Goal: Task Accomplishment & Management: Use online tool/utility

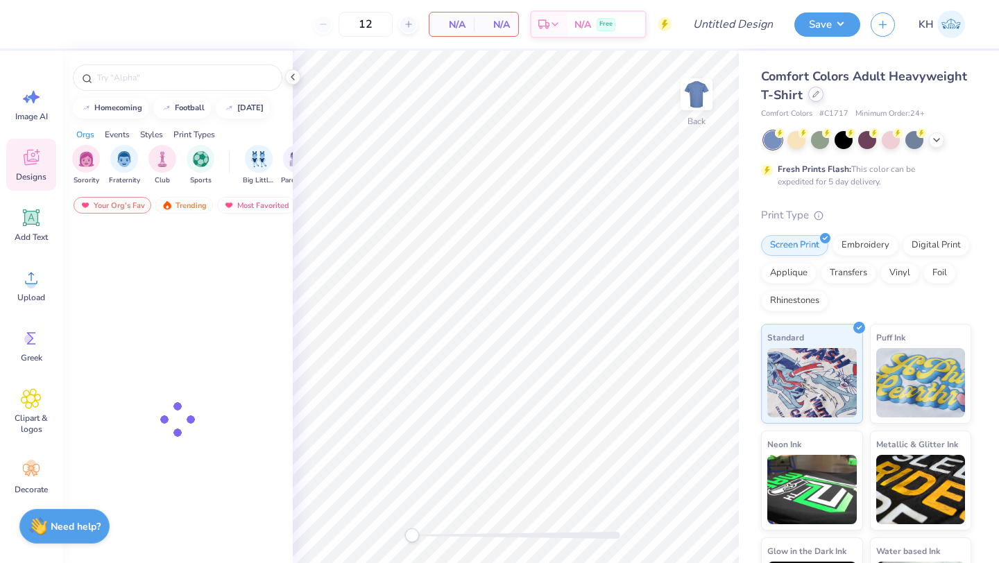
click at [815, 96] on icon at bounding box center [816, 94] width 7 height 7
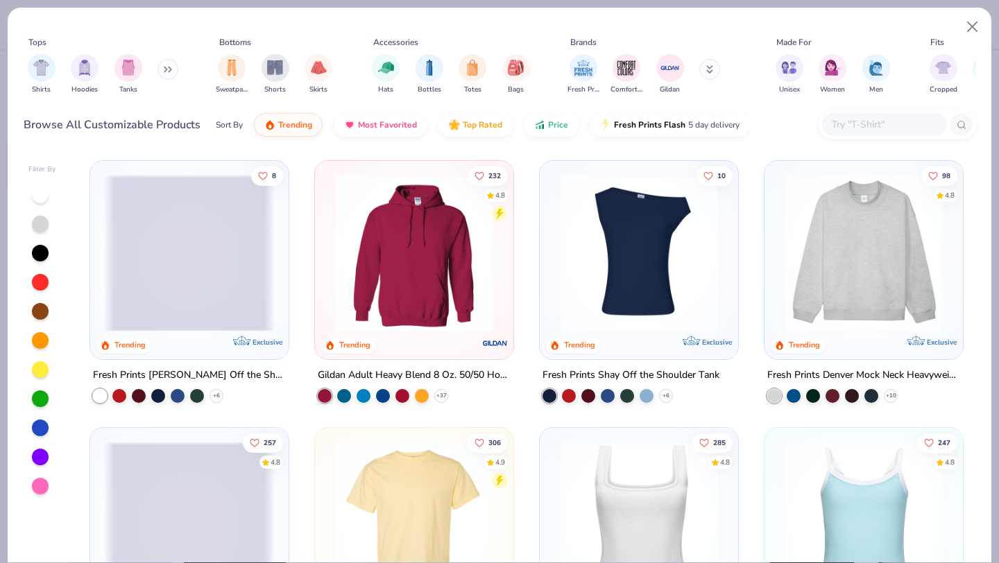
click at [203, 281] on span at bounding box center [189, 253] width 171 height 157
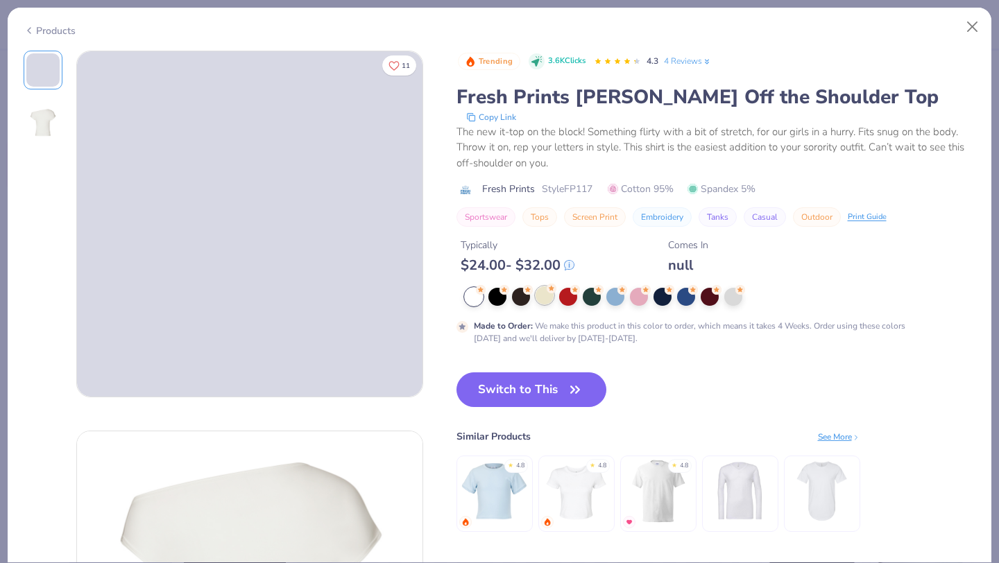
click at [545, 293] on div at bounding box center [545, 296] width 18 height 18
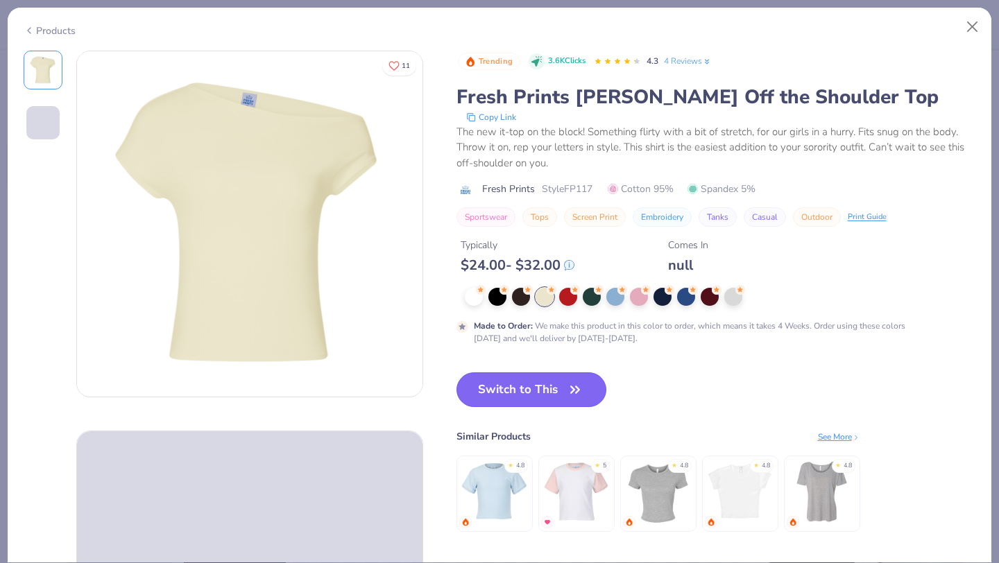
click at [564, 391] on button "Switch to This" at bounding box center [532, 390] width 151 height 35
type input "50"
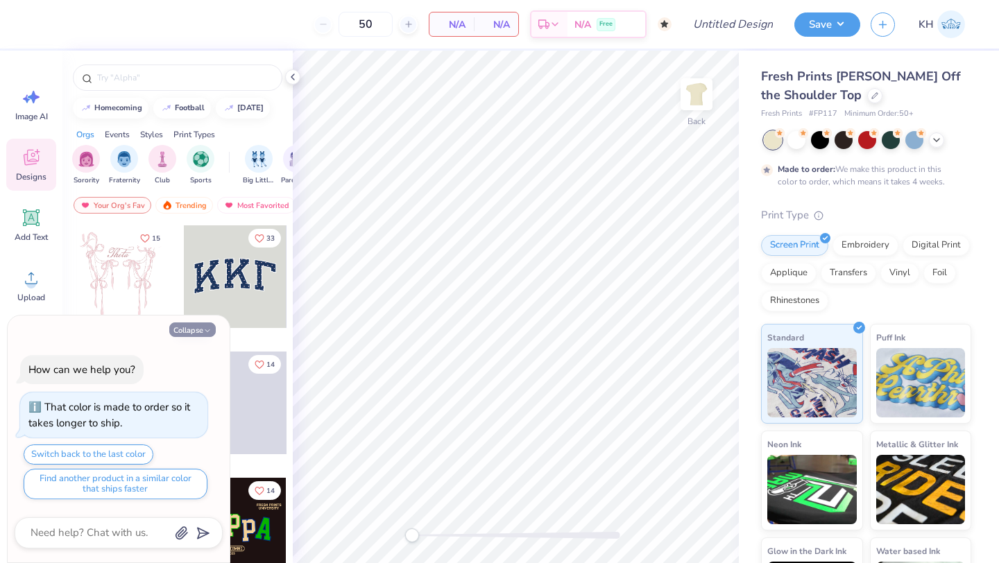
click at [204, 332] on icon "button" at bounding box center [207, 331] width 8 height 8
type textarea "x"
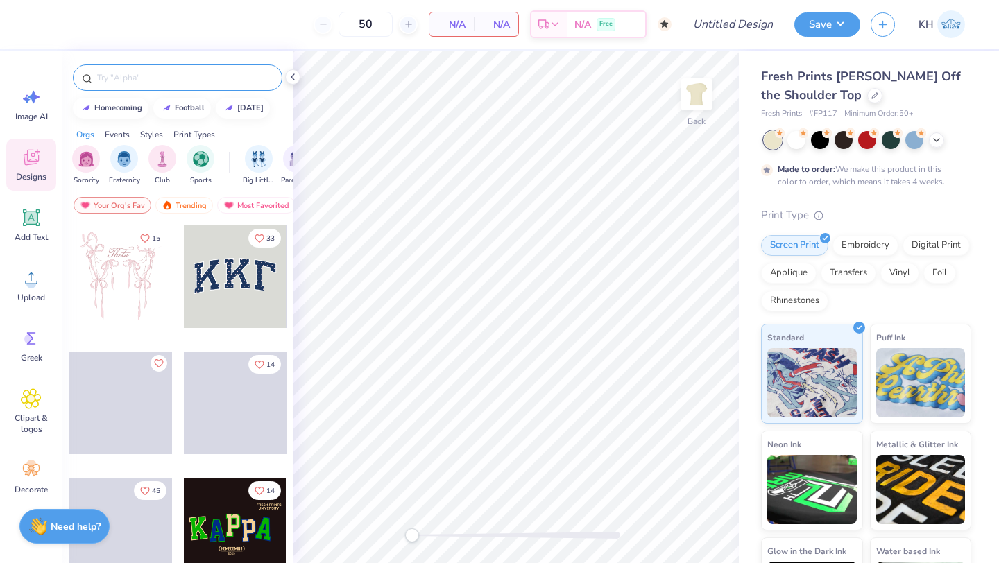
click at [217, 79] on input "text" at bounding box center [185, 78] width 178 height 14
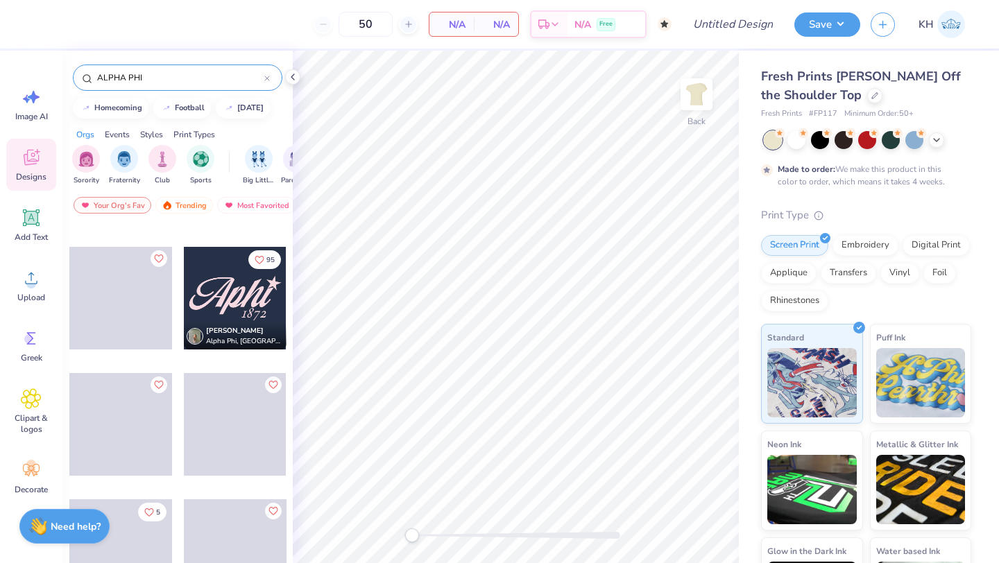
scroll to position [484, 0]
type input "ALPHA PHI"
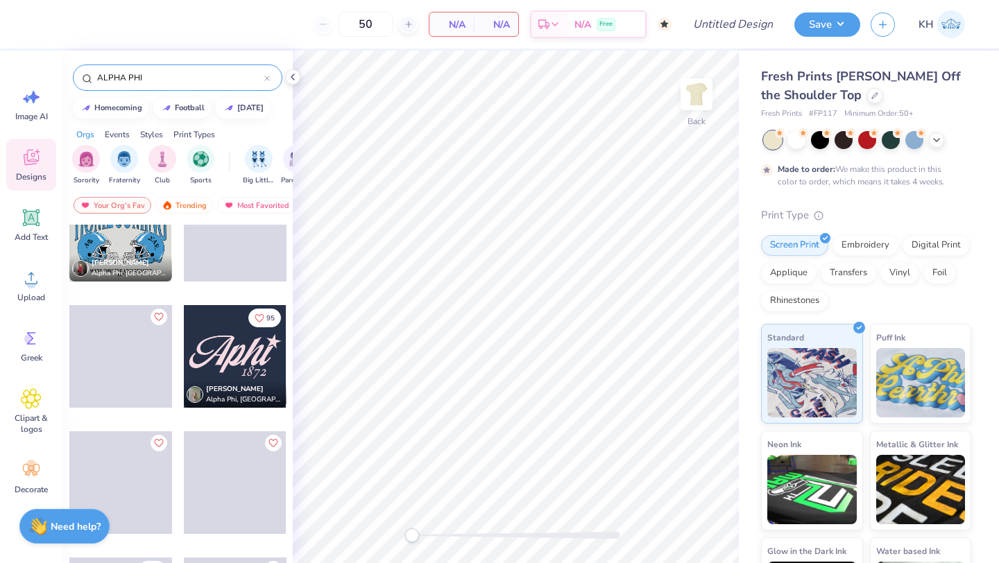
scroll to position [425, 0]
click at [228, 353] on div at bounding box center [235, 357] width 103 height 103
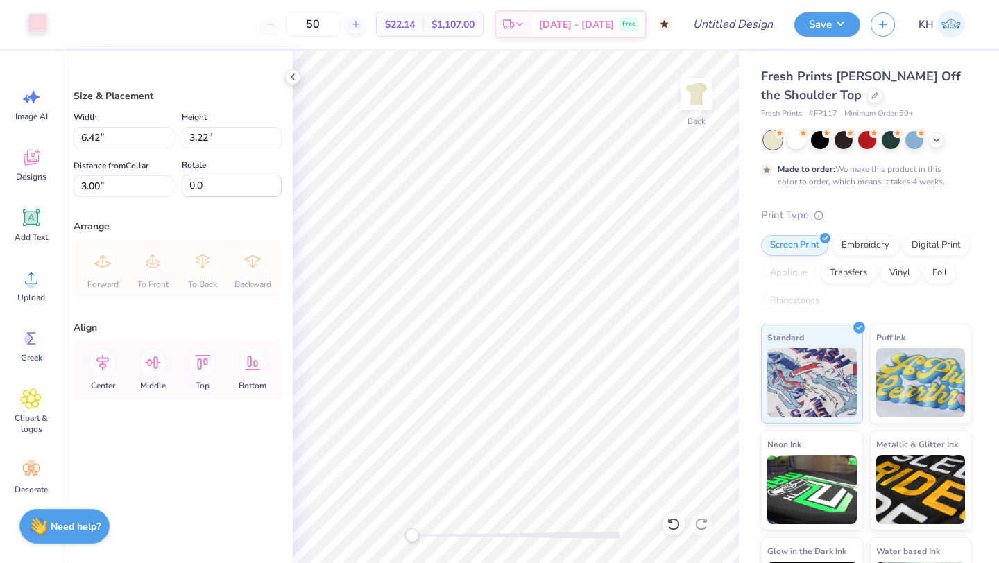
click at [46, 19] on div at bounding box center [37, 22] width 19 height 19
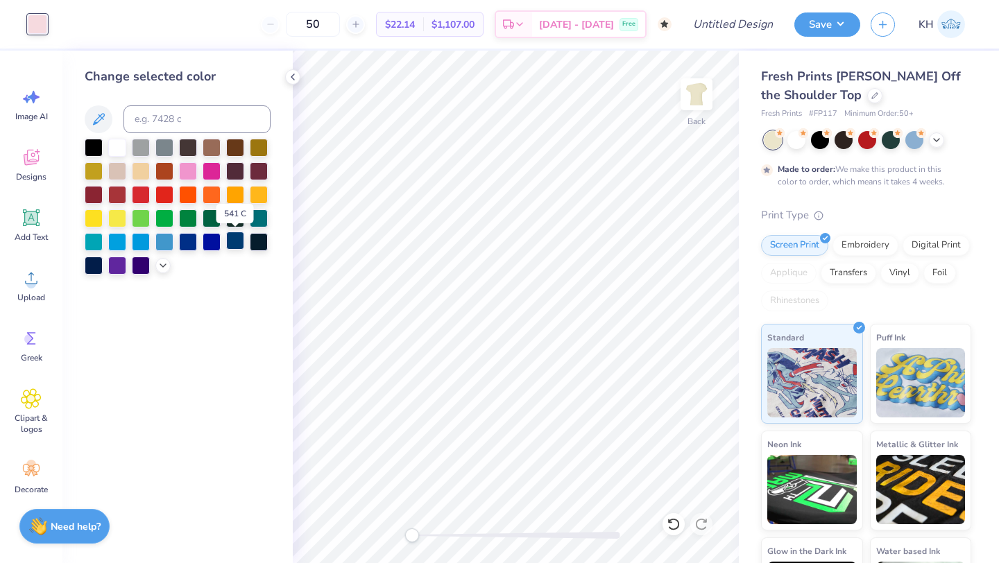
click at [237, 241] on div at bounding box center [235, 241] width 18 height 18
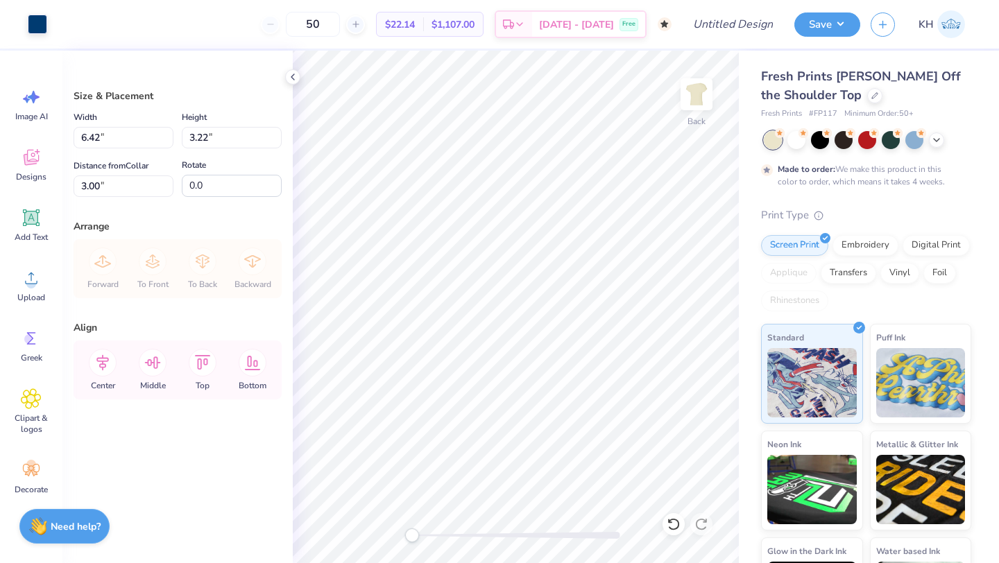
type input "7.87"
type input "3.94"
click at [855, 26] on button "Save" at bounding box center [828, 22] width 66 height 24
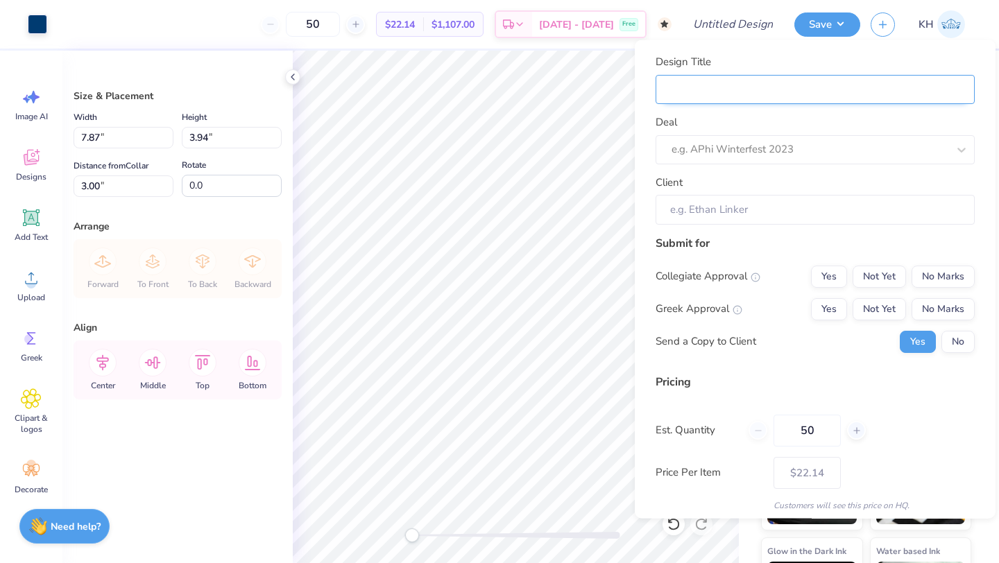
click at [840, 83] on input "Design Title" at bounding box center [815, 89] width 319 height 30
type input "A"
type input "AP"
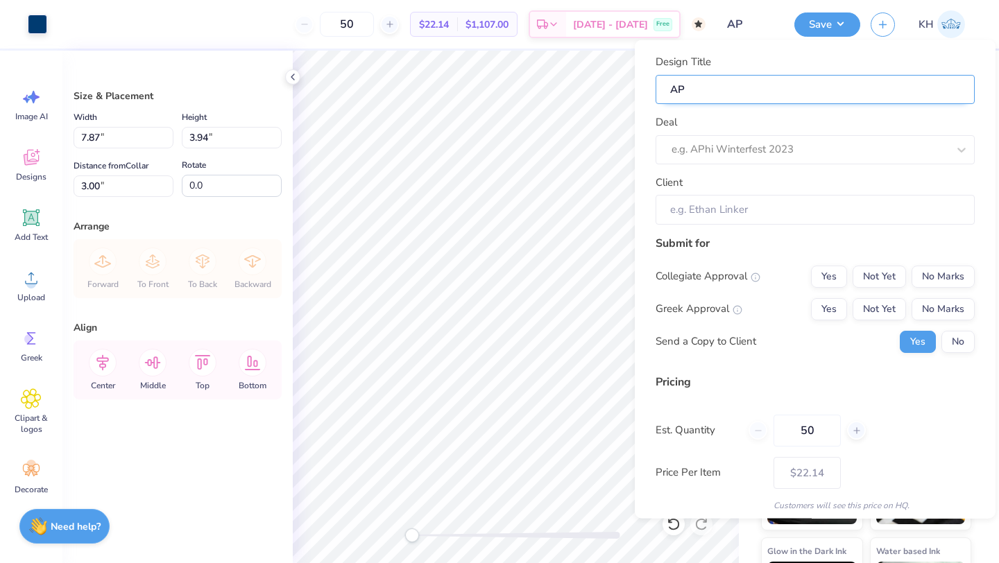
type input "APH"
type input "APHI"
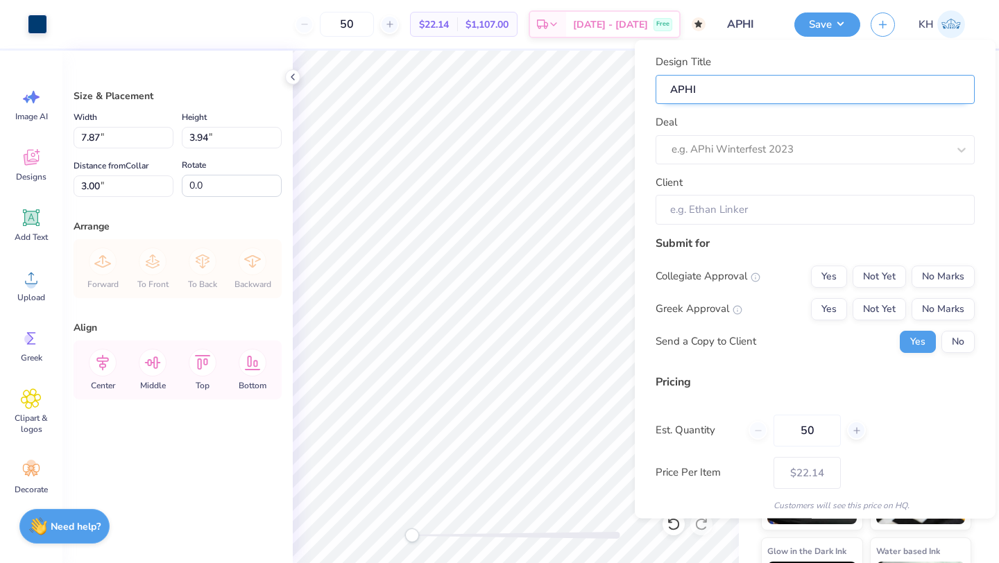
type input "APHI"
type input "APHI P"
type input "APHI PR"
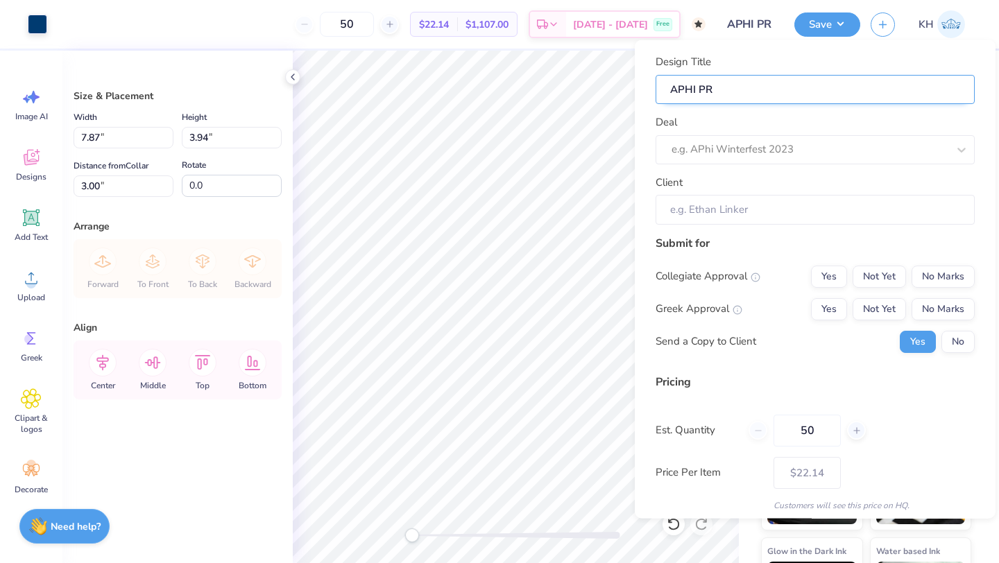
type input "APHI PR"
type input "APHI PR !"
type input "APHI PR"
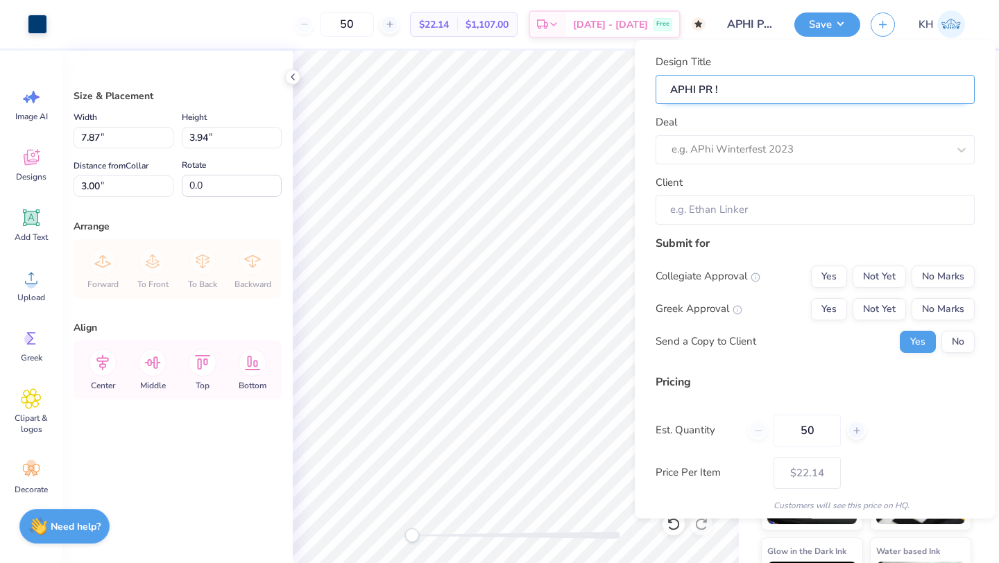
type input "APHI PR"
type input "APHI PR 1"
click at [824, 142] on div at bounding box center [810, 149] width 276 height 19
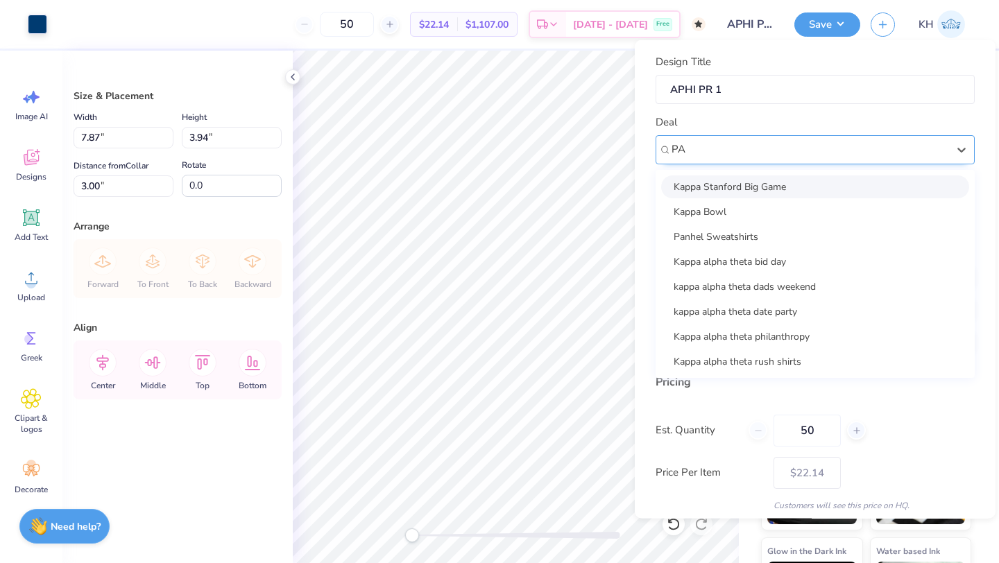
type input "P"
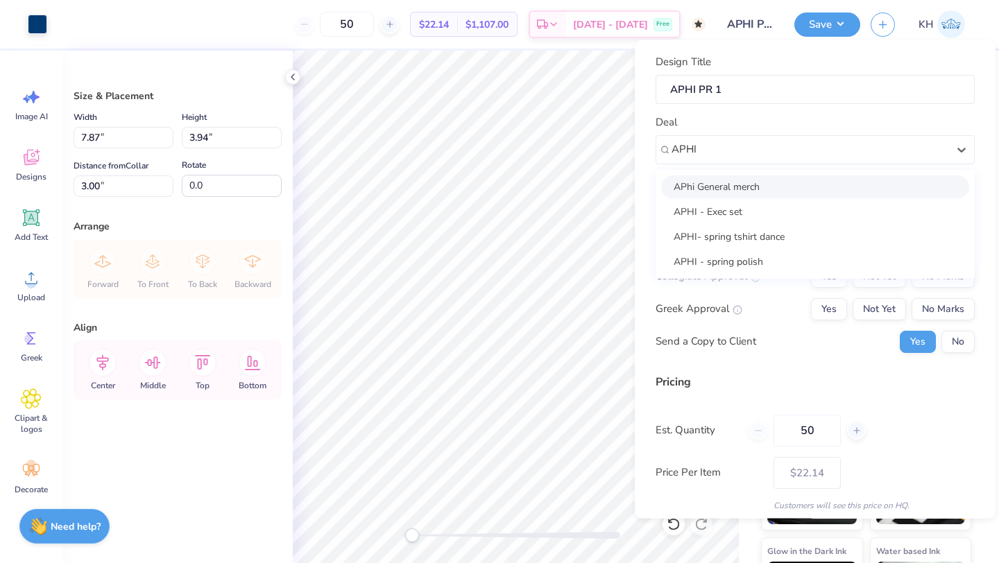
click at [801, 183] on div "APhi General merch" at bounding box center [815, 186] width 308 height 23
type input "APHI"
type input "[PERSON_NAME]"
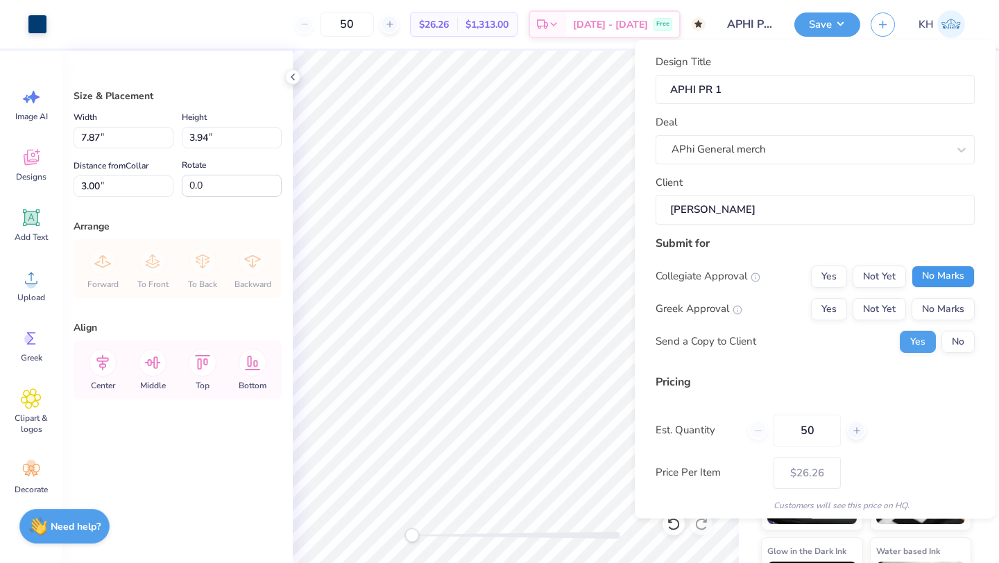
click at [942, 281] on button "No Marks" at bounding box center [943, 276] width 63 height 22
click at [838, 307] on button "Yes" at bounding box center [829, 309] width 36 height 22
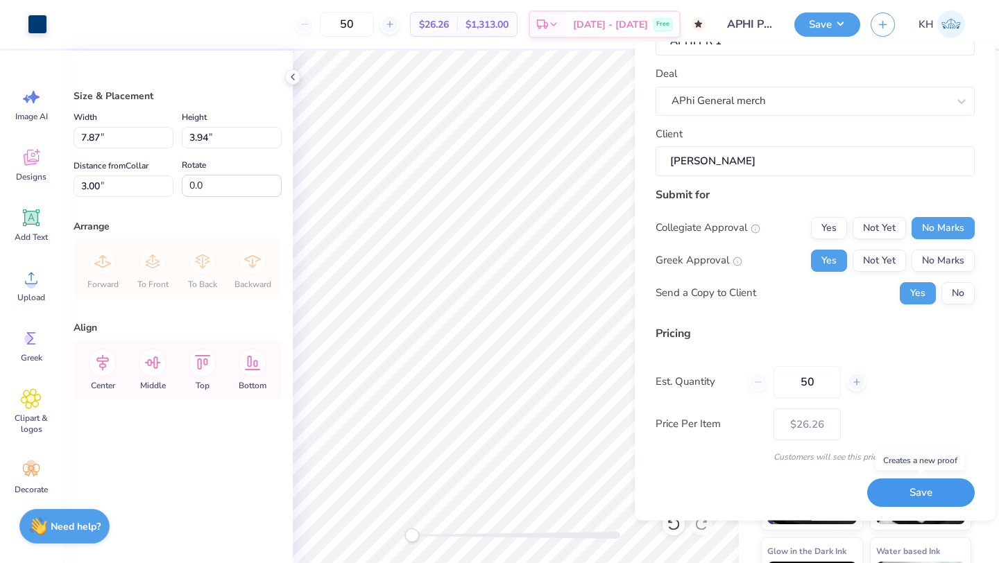
click at [906, 493] on button "Save" at bounding box center [921, 494] width 108 height 28
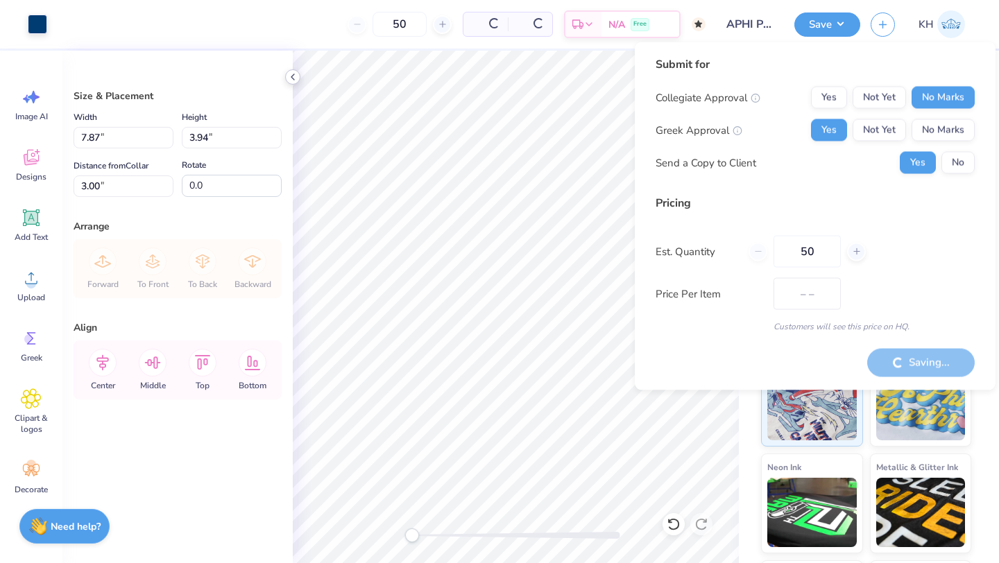
type input "$22.14"
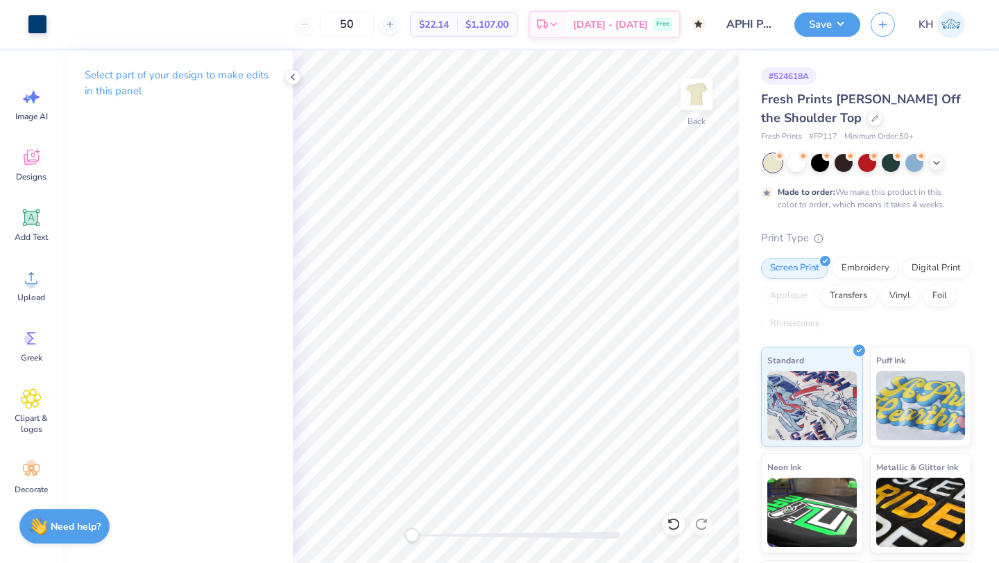
click at [940, 19] on img at bounding box center [952, 24] width 28 height 28
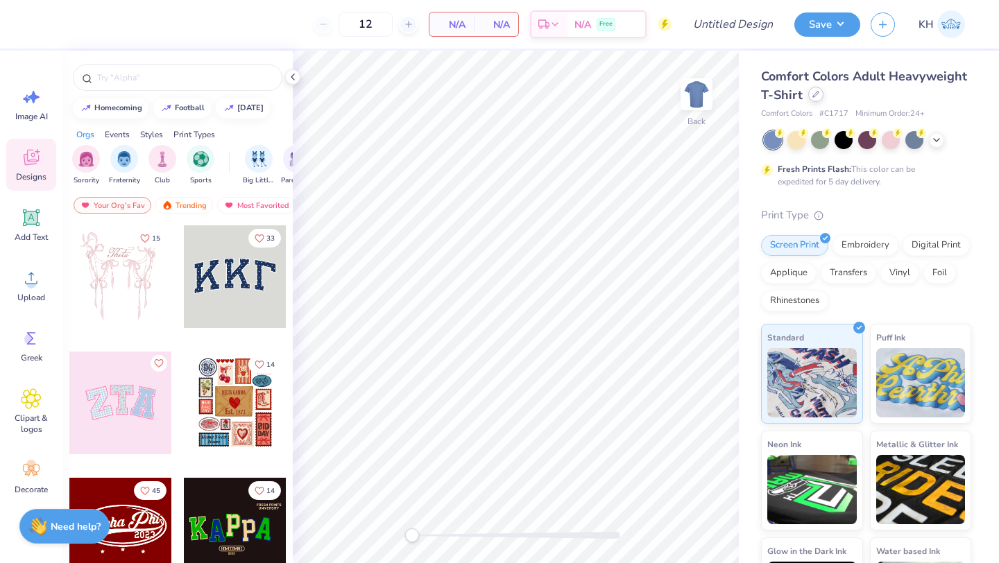
click at [817, 99] on div at bounding box center [815, 94] width 15 height 15
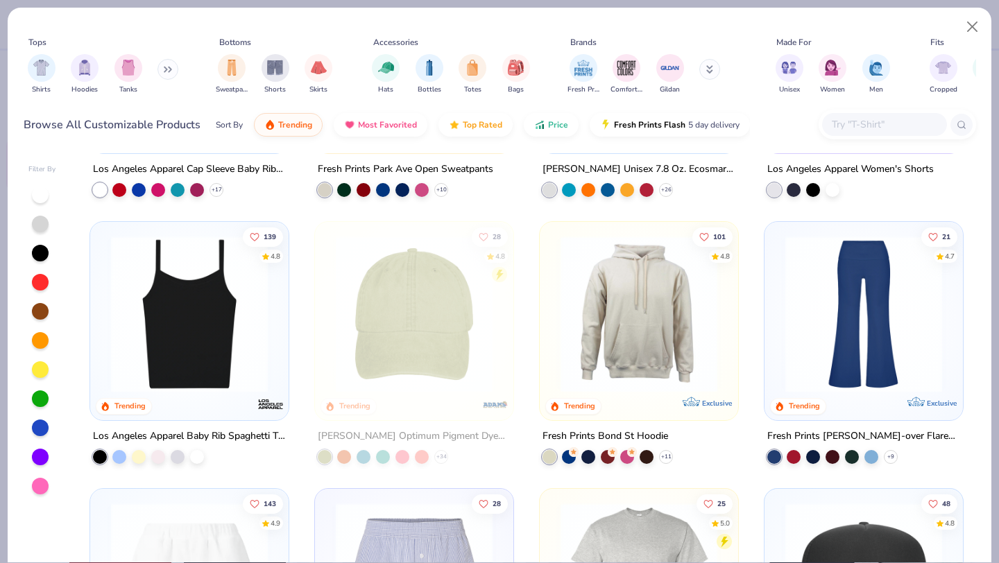
scroll to position [2149, 0]
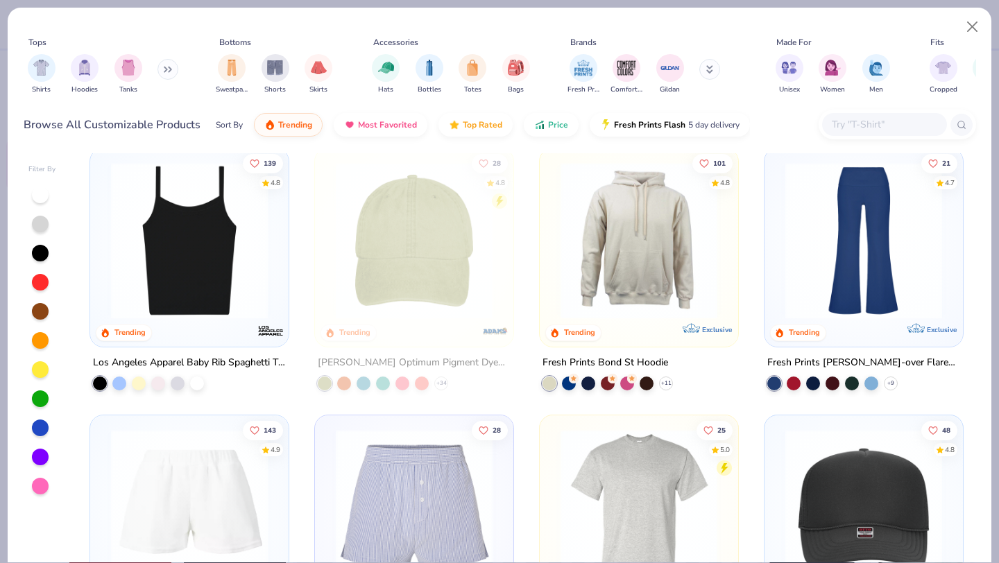
click at [808, 198] on img at bounding box center [864, 240] width 171 height 157
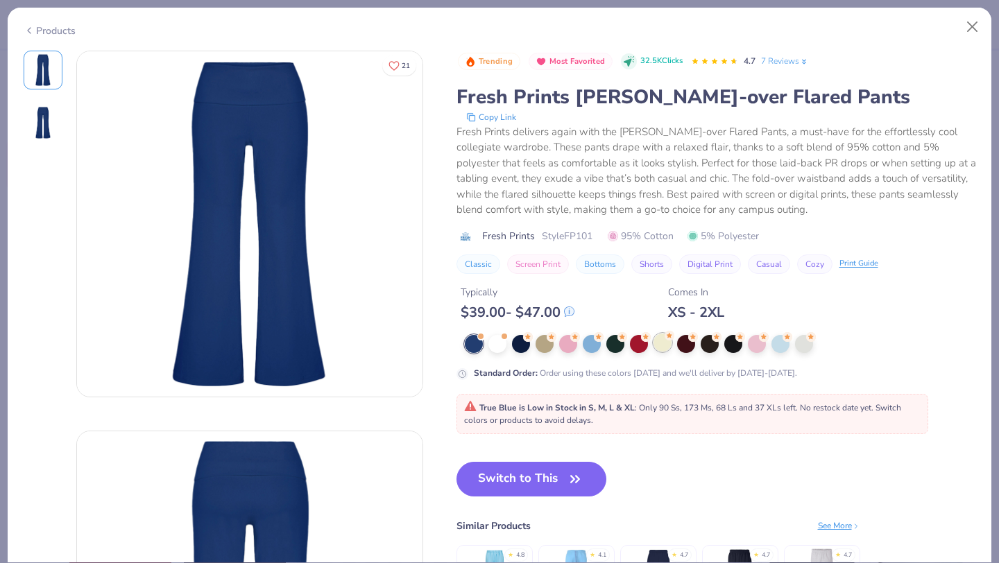
click at [668, 348] on div at bounding box center [663, 343] width 18 height 18
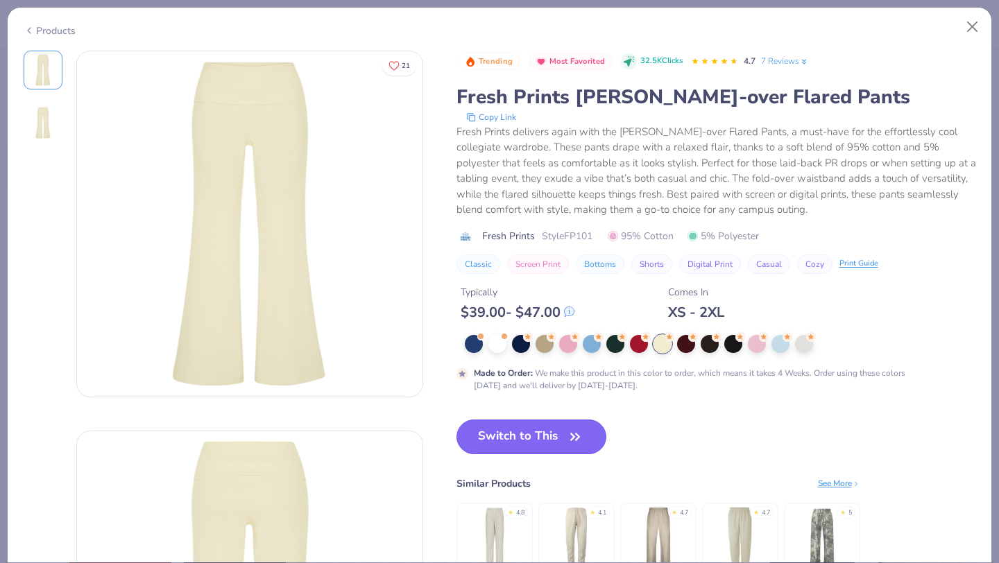
click at [536, 448] on button "Switch to This" at bounding box center [532, 437] width 151 height 35
type input "50"
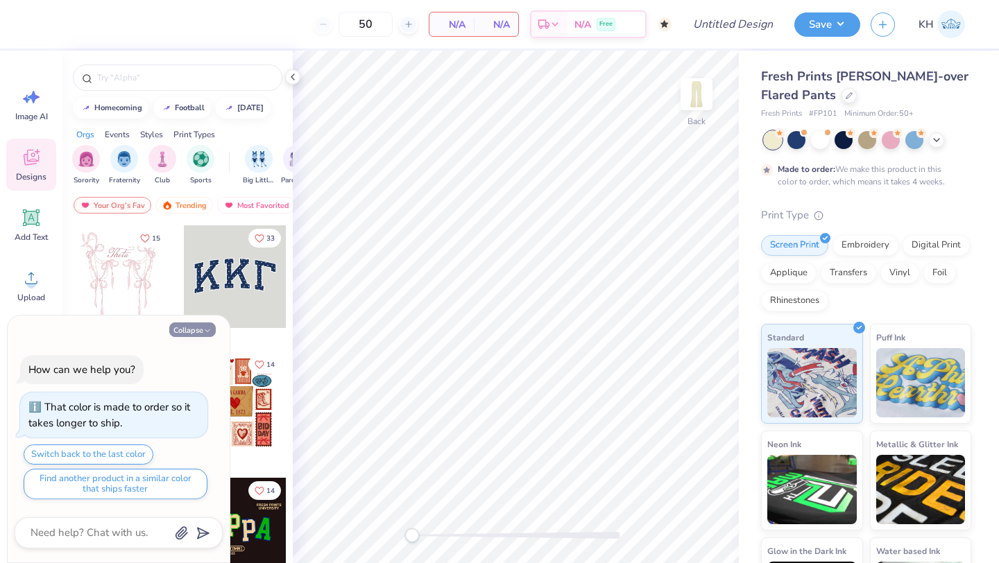
click at [193, 329] on button "Collapse" at bounding box center [192, 330] width 46 height 15
type textarea "x"
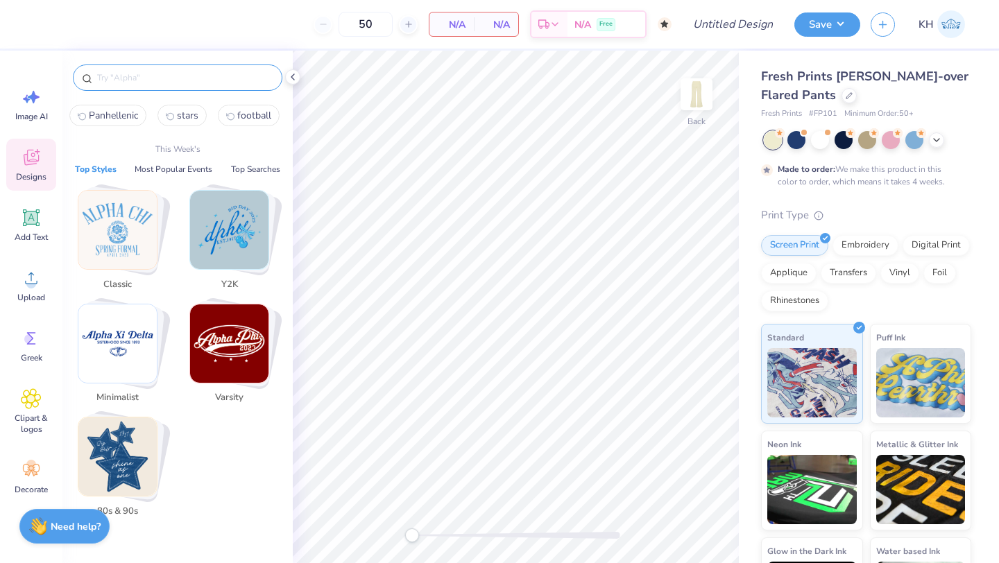
click at [187, 71] on input "text" at bounding box center [185, 78] width 178 height 14
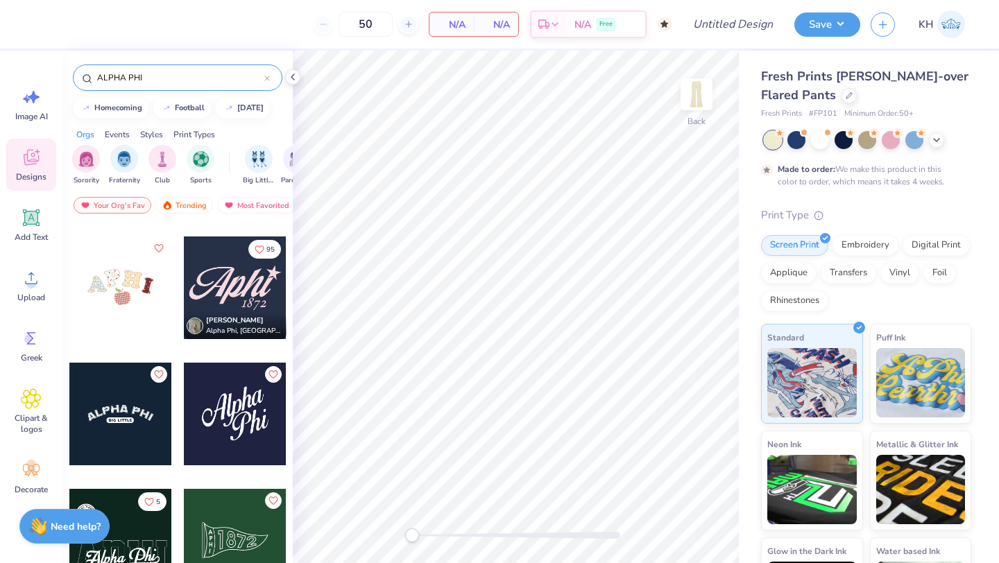
scroll to position [495, 0]
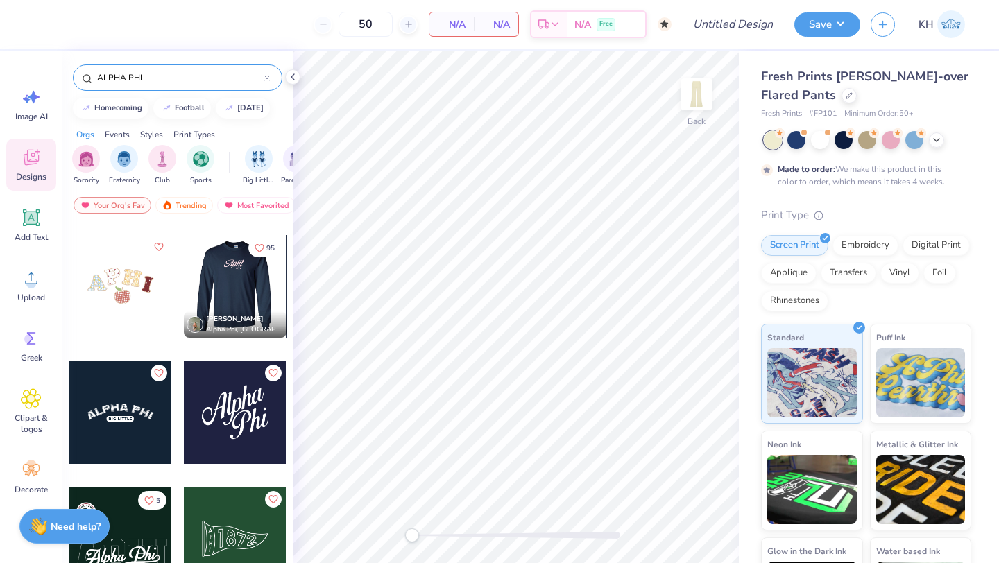
type input "ALPHA PHI"
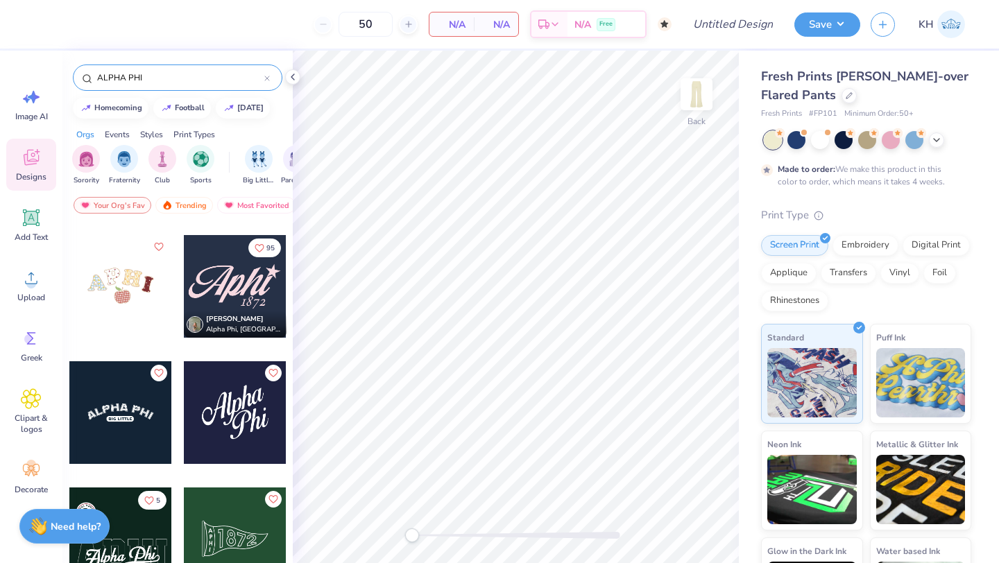
click at [183, 290] on div at bounding box center [131, 286] width 103 height 103
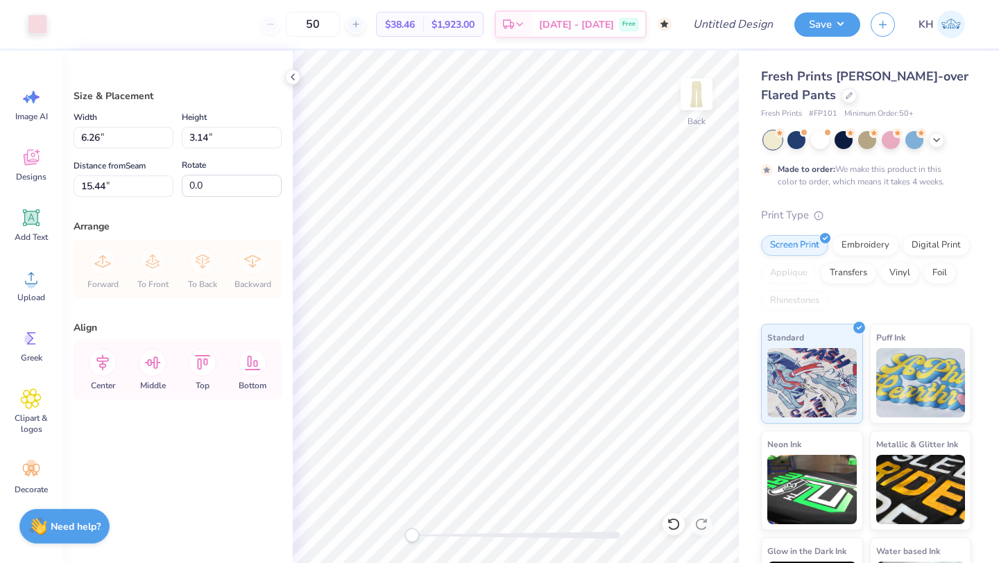
type input "4.53"
type input "2.27"
type input "16.31"
click at [39, 24] on div at bounding box center [37, 22] width 19 height 19
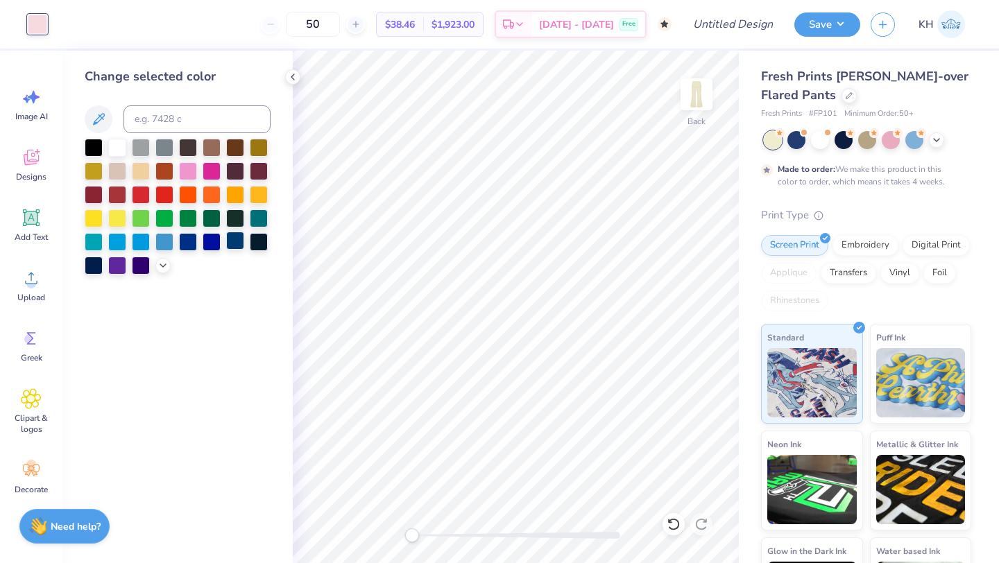
click at [237, 239] on div at bounding box center [235, 241] width 18 height 18
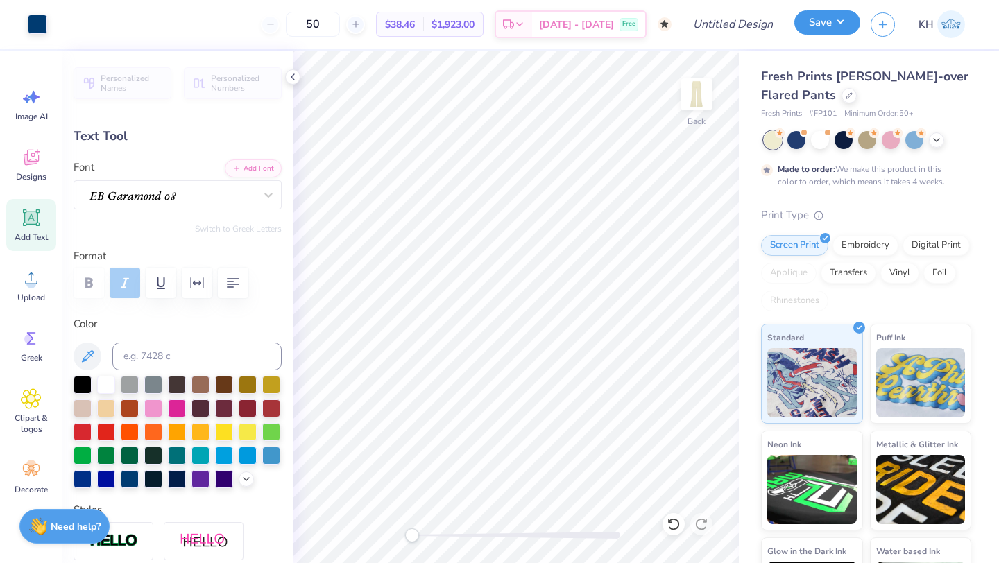
click at [815, 18] on button "Save" at bounding box center [828, 22] width 66 height 24
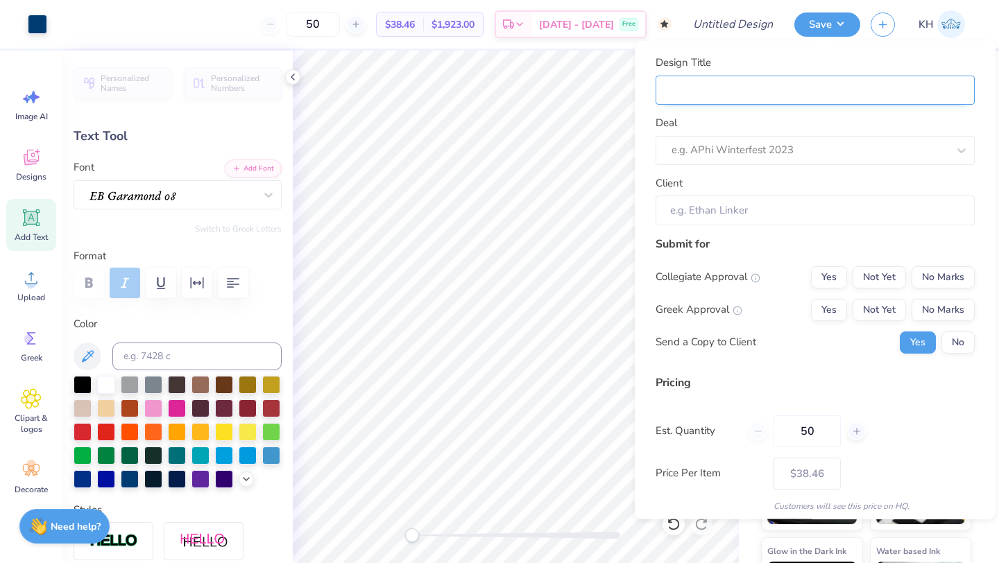
click at [816, 92] on input "Design Title" at bounding box center [815, 90] width 319 height 30
type input "a"
type input "ap"
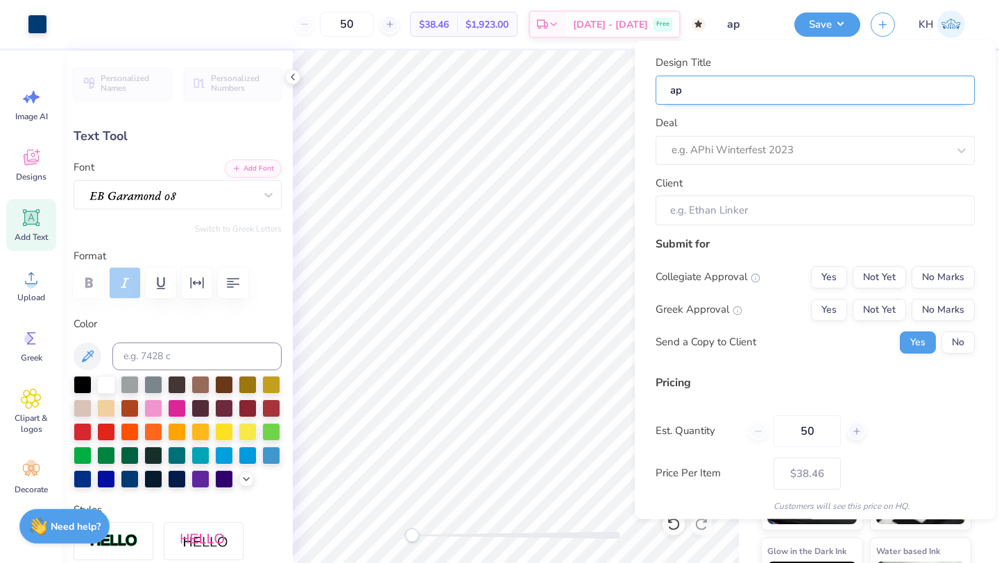
type input "aph"
type input "ap"
type input "a"
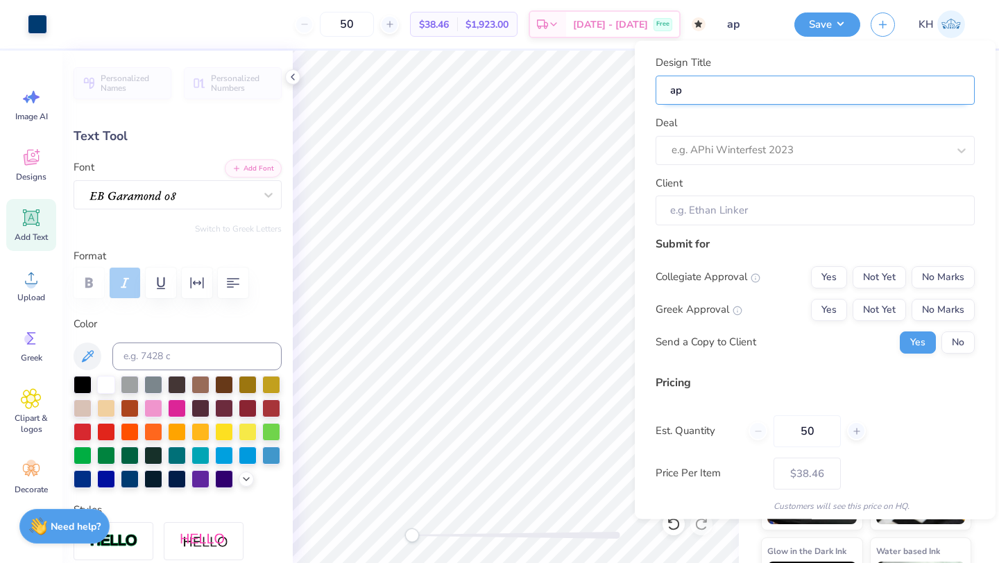
type input "a"
type input "A"
type input "AP"
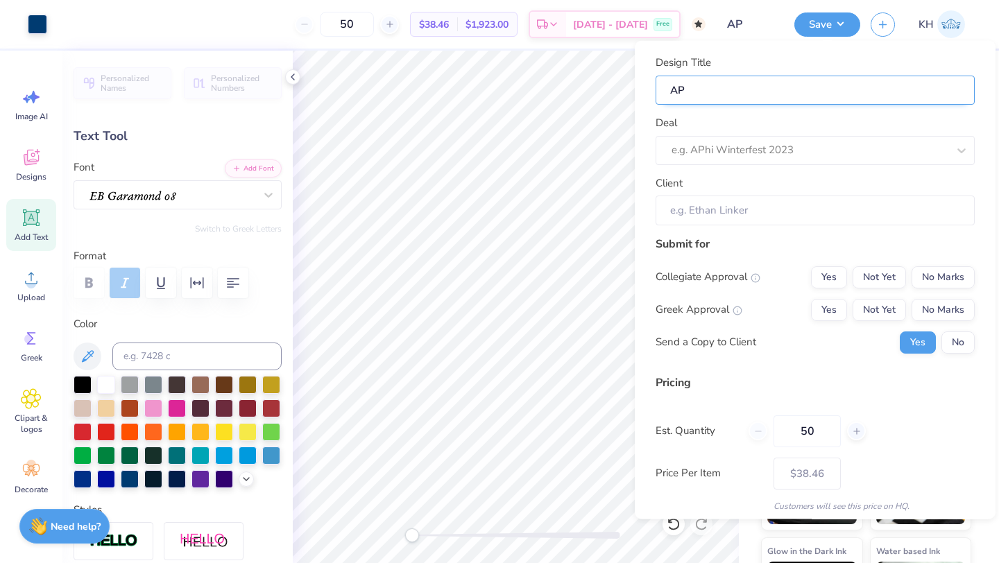
type input "APH"
type input "APHI"
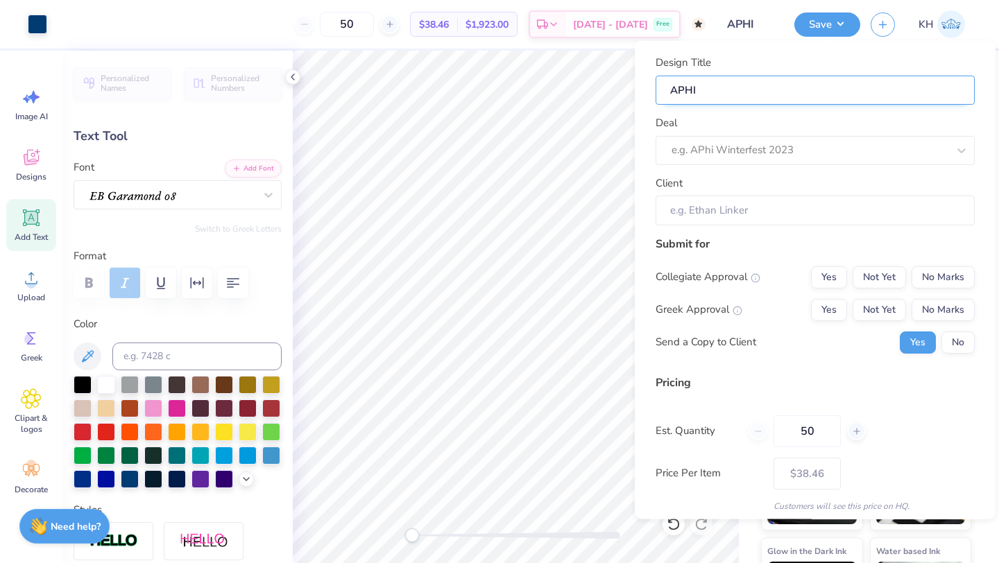
type input "APHI"
type input "APHI P"
type input "APHI PR"
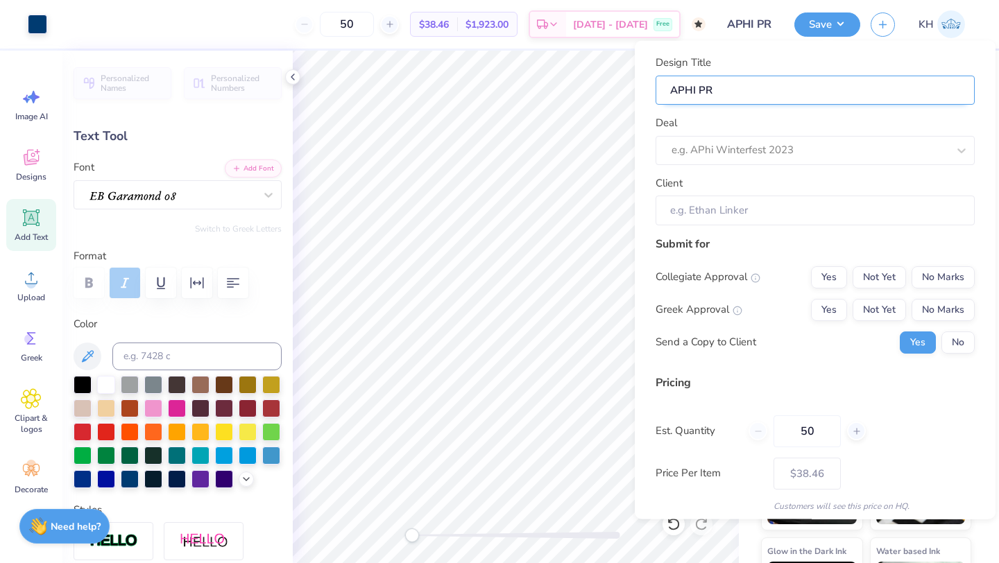
type input "APHI PR"
type input "APHI PR 1"
click at [772, 162] on div "e.g. APhi Winterfest 2023" at bounding box center [815, 149] width 319 height 29
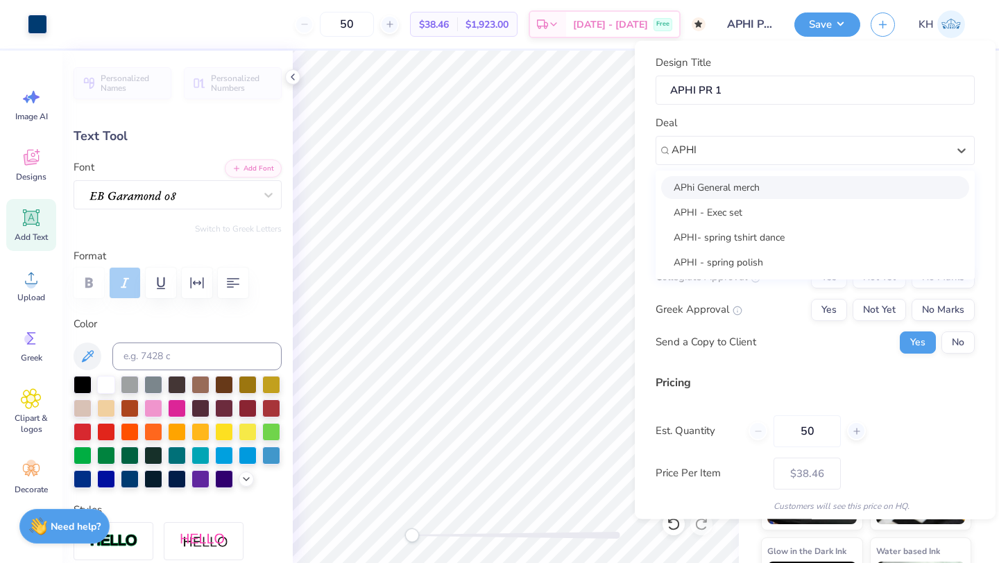
click at [731, 194] on div "APhi General merch" at bounding box center [815, 187] width 308 height 23
type input "APHI"
type input "[PERSON_NAME]"
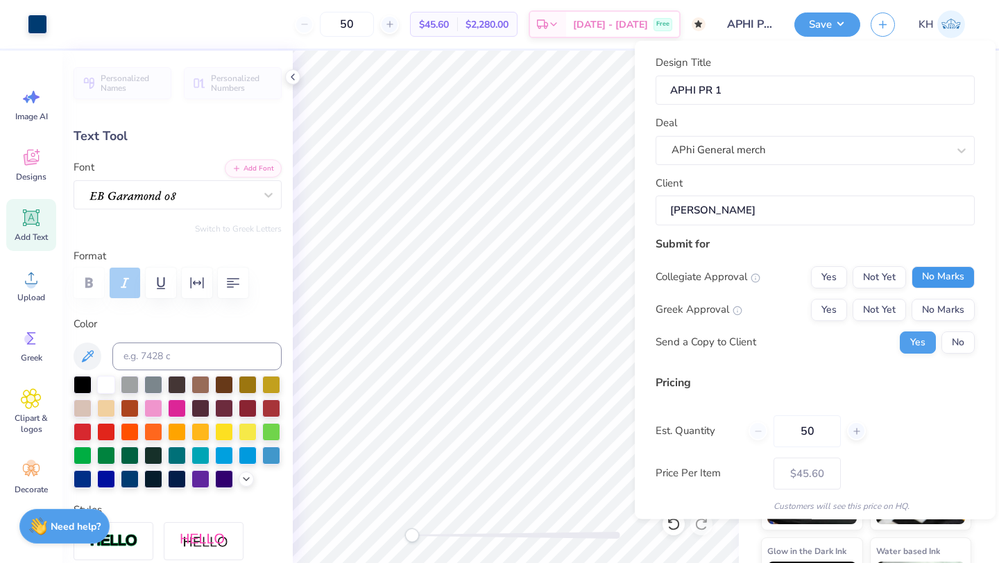
click at [944, 282] on button "No Marks" at bounding box center [943, 277] width 63 height 22
click at [829, 310] on button "Yes" at bounding box center [829, 309] width 36 height 22
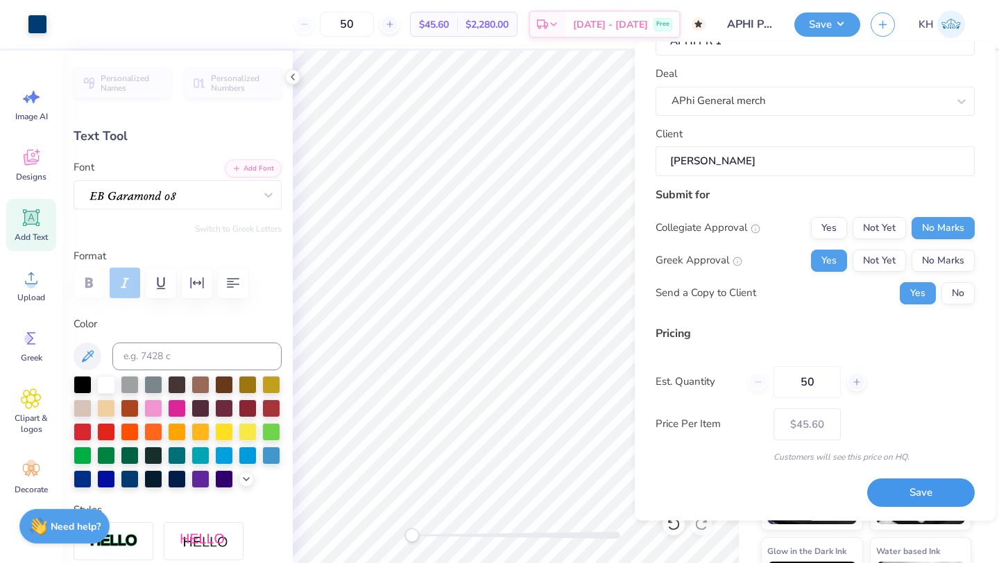
click at [901, 491] on button "Save" at bounding box center [921, 494] width 108 height 28
type input "$45.60"
click at [295, 74] on icon at bounding box center [292, 76] width 11 height 11
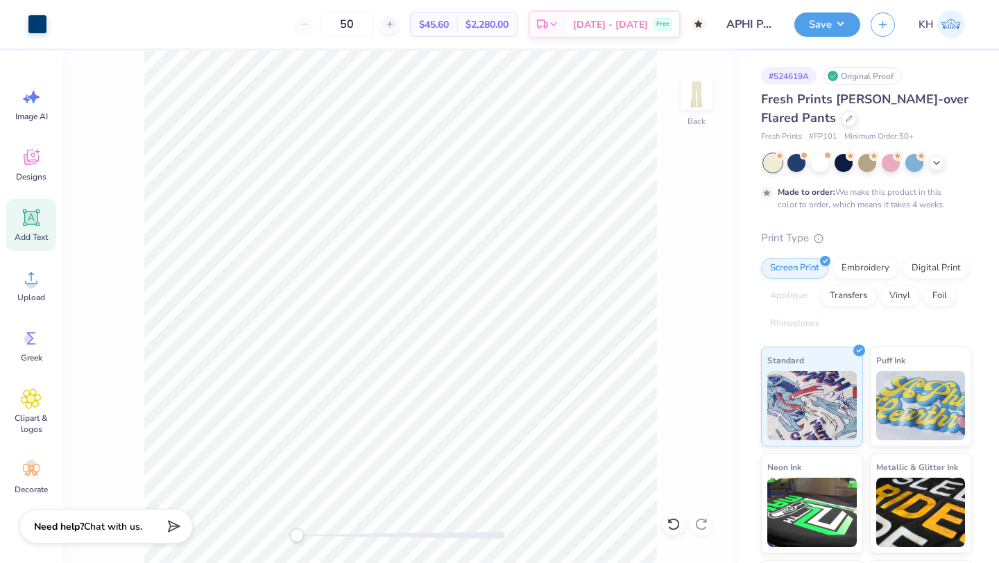
type textarea "x"
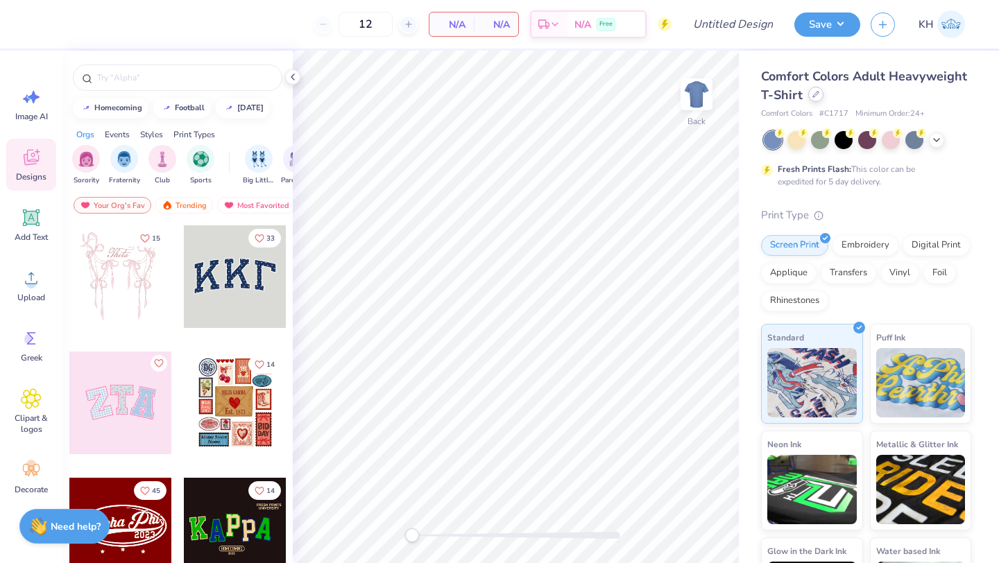
click at [821, 94] on div at bounding box center [815, 94] width 15 height 15
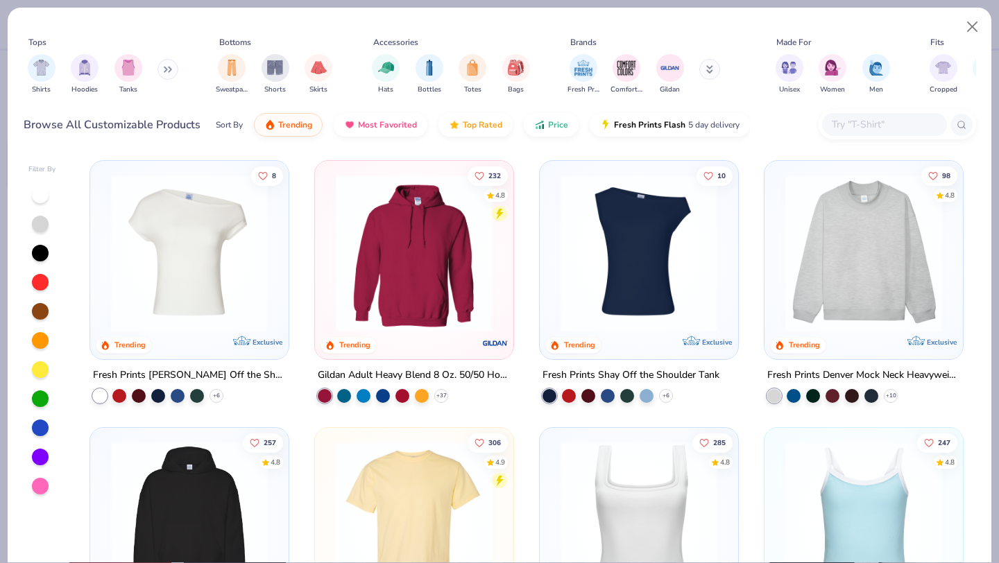
click at [217, 260] on img at bounding box center [189, 253] width 171 height 157
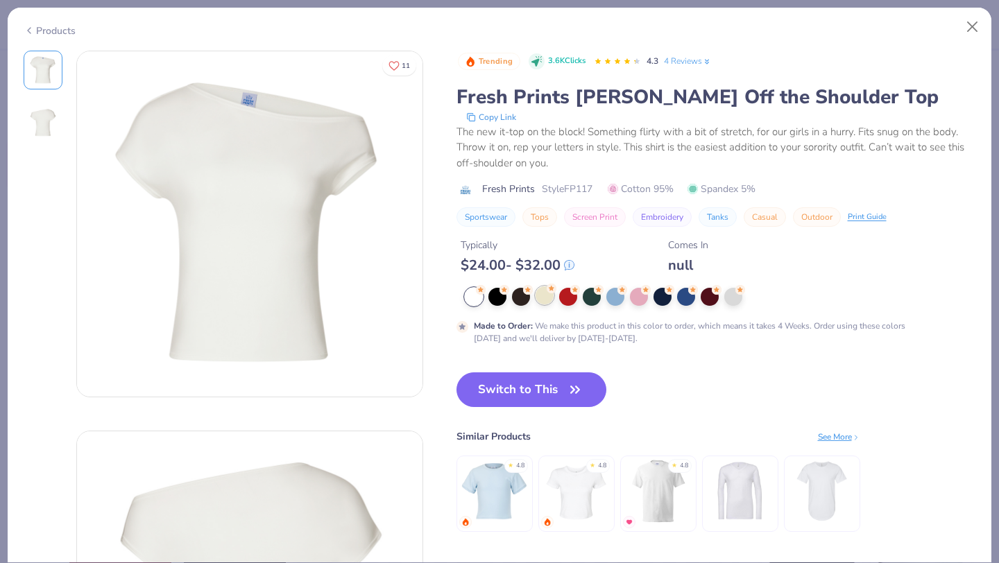
click at [545, 296] on div at bounding box center [545, 296] width 18 height 18
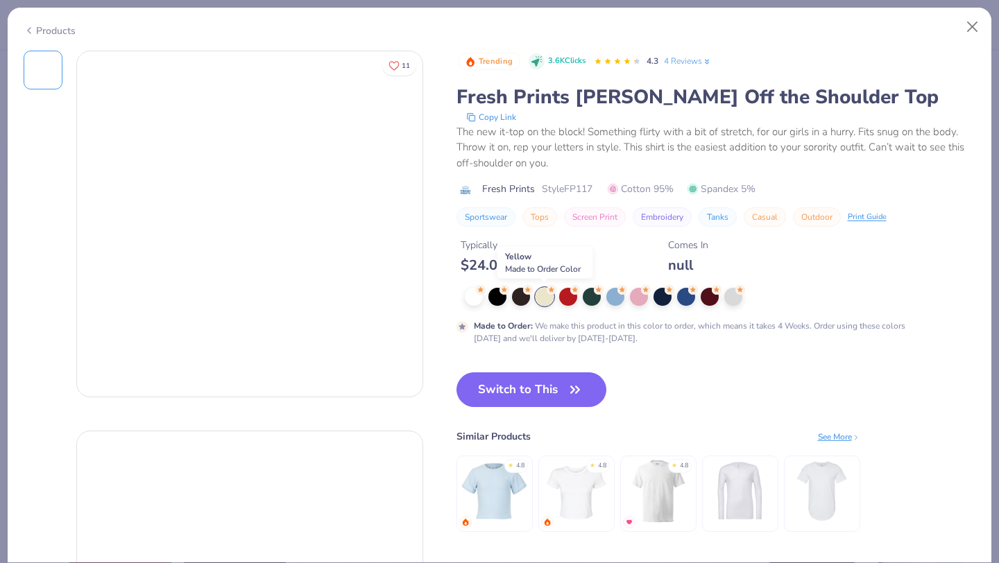
click at [546, 296] on div at bounding box center [545, 297] width 18 height 18
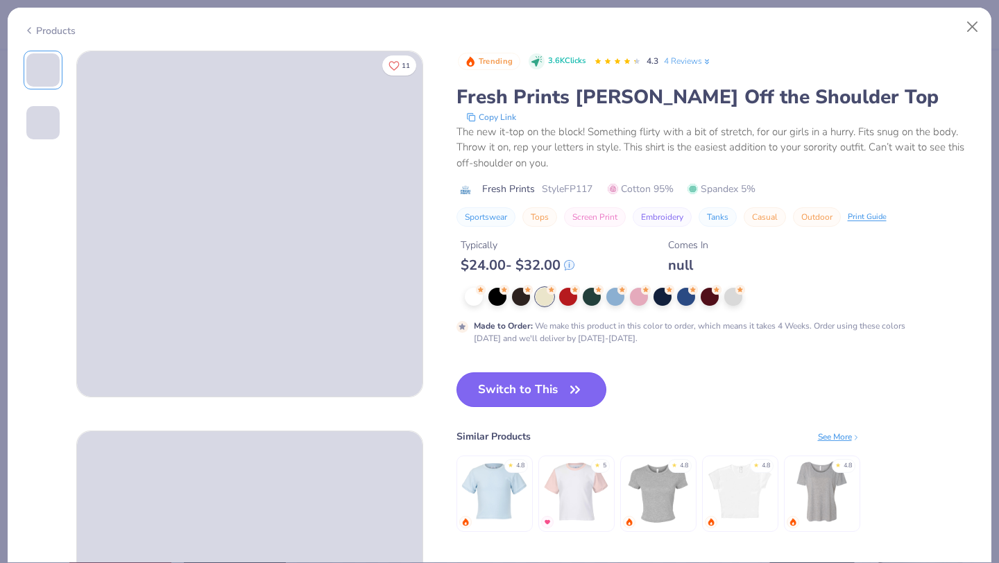
click at [550, 393] on button "Switch to This" at bounding box center [532, 390] width 151 height 35
type input "50"
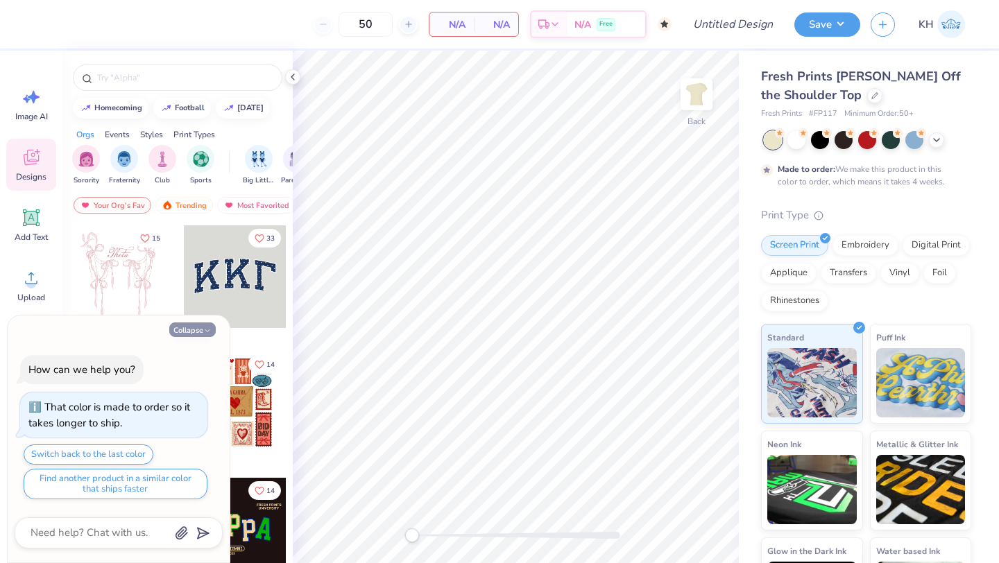
click at [198, 332] on button "Collapse" at bounding box center [192, 330] width 46 height 15
type textarea "x"
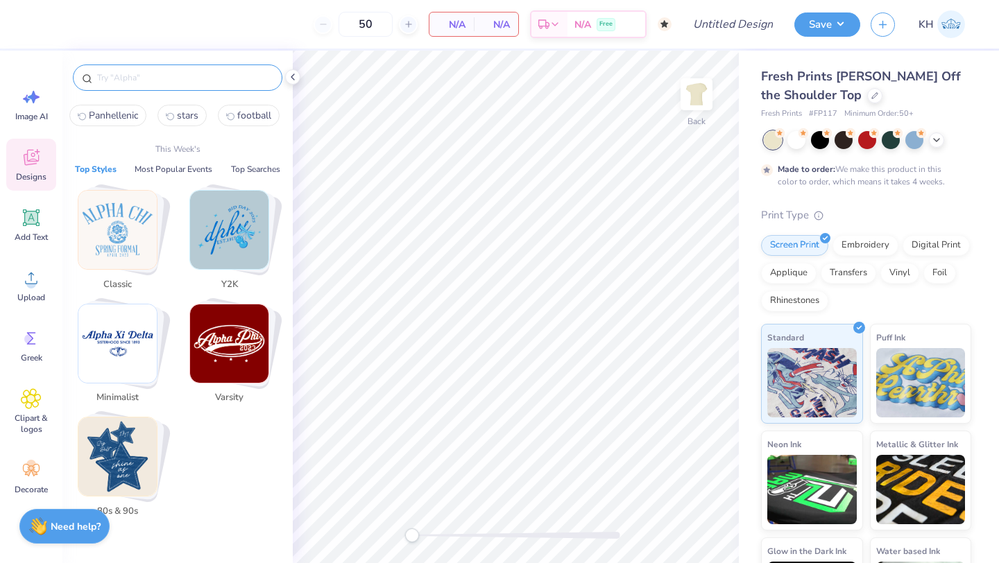
click at [157, 80] on input "text" at bounding box center [185, 78] width 178 height 14
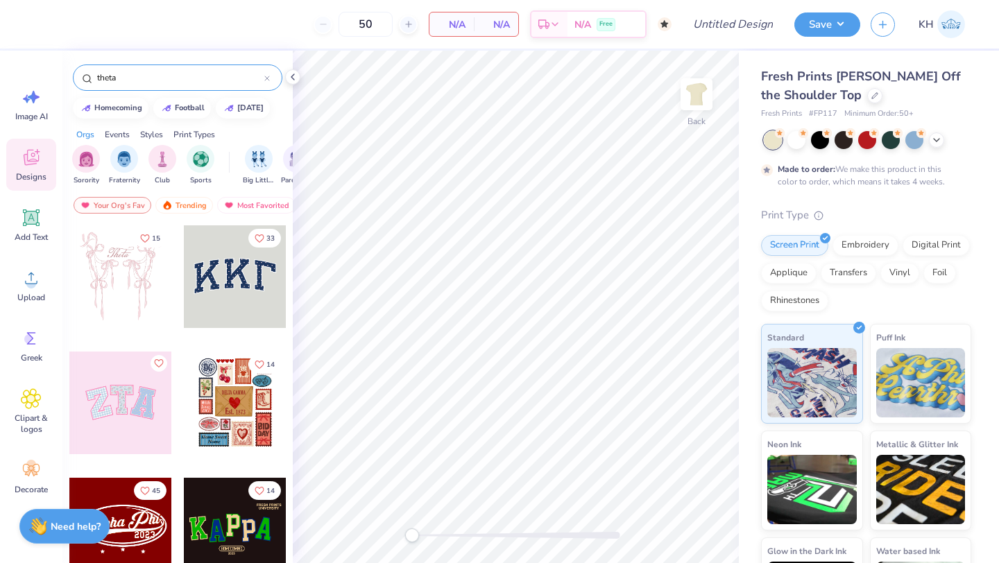
type input "theta"
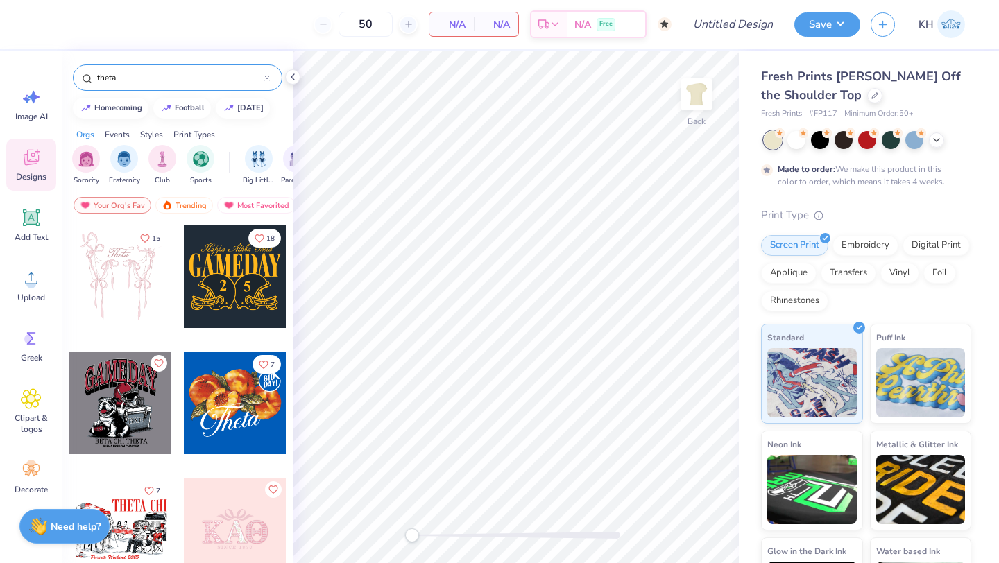
scroll to position [83, 0]
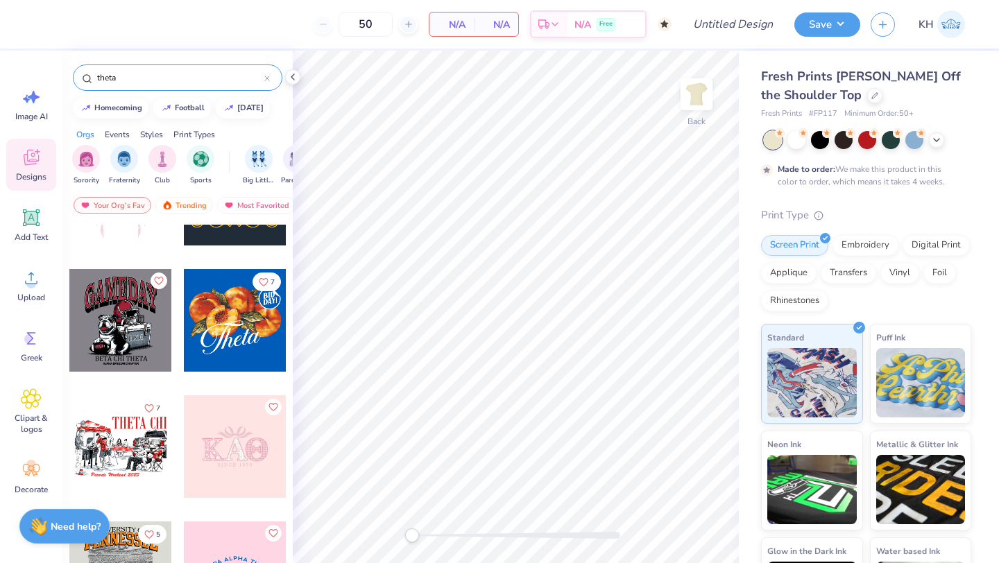
click at [241, 451] on div at bounding box center [235, 447] width 103 height 103
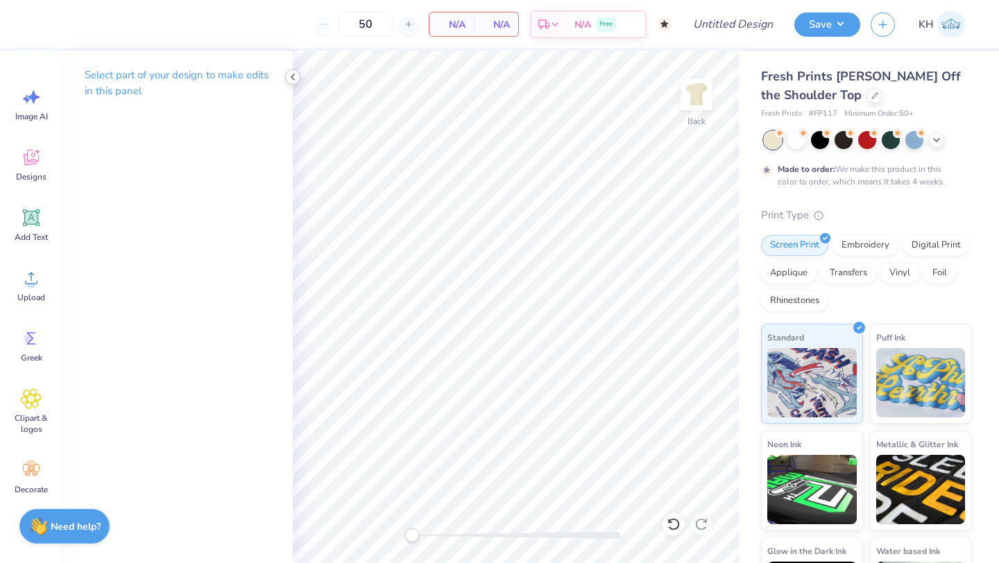
click at [289, 71] on div at bounding box center [292, 76] width 15 height 15
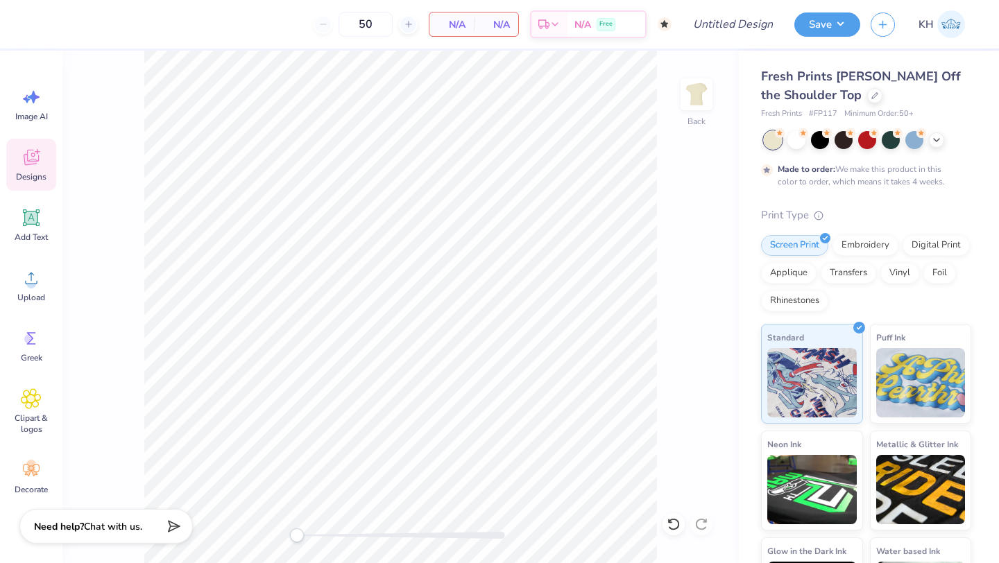
click at [40, 180] on span "Designs" at bounding box center [31, 176] width 31 height 11
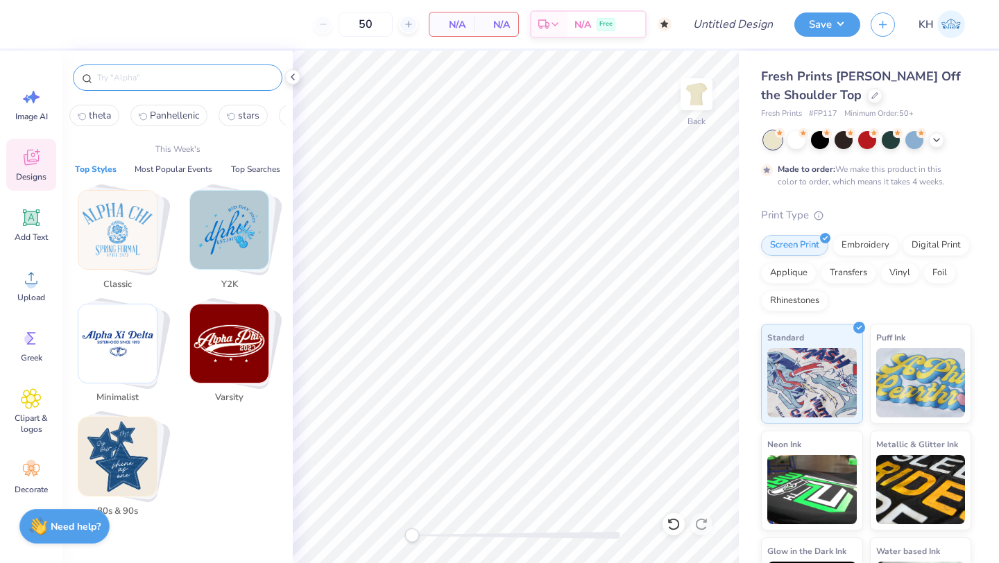
click at [132, 80] on input "text" at bounding box center [185, 78] width 178 height 14
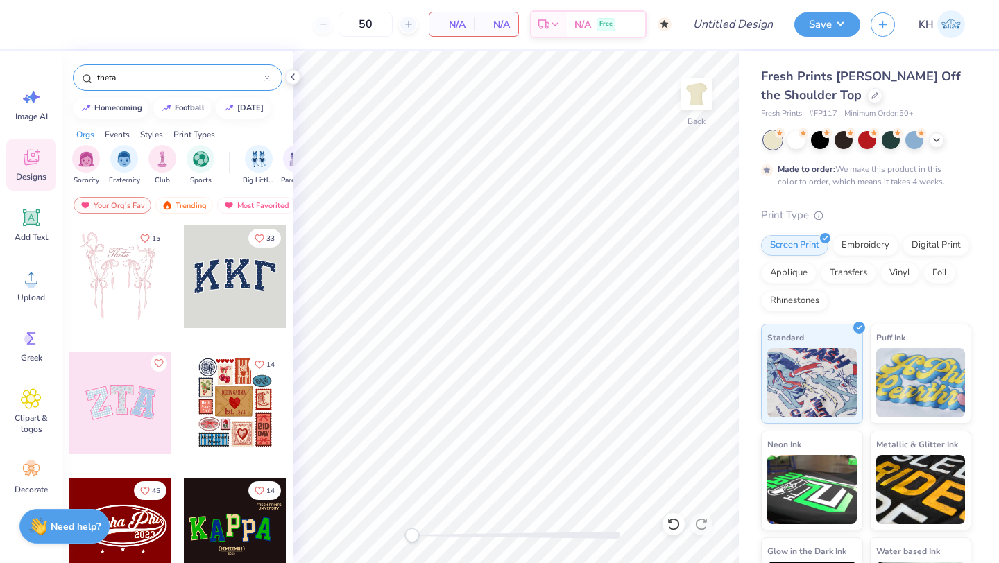
type input "theta"
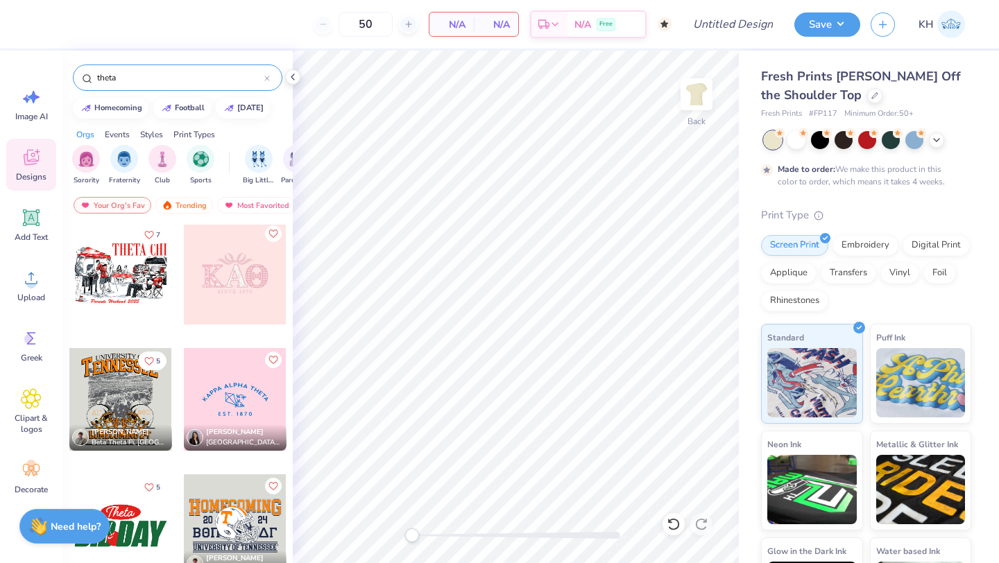
scroll to position [266, 0]
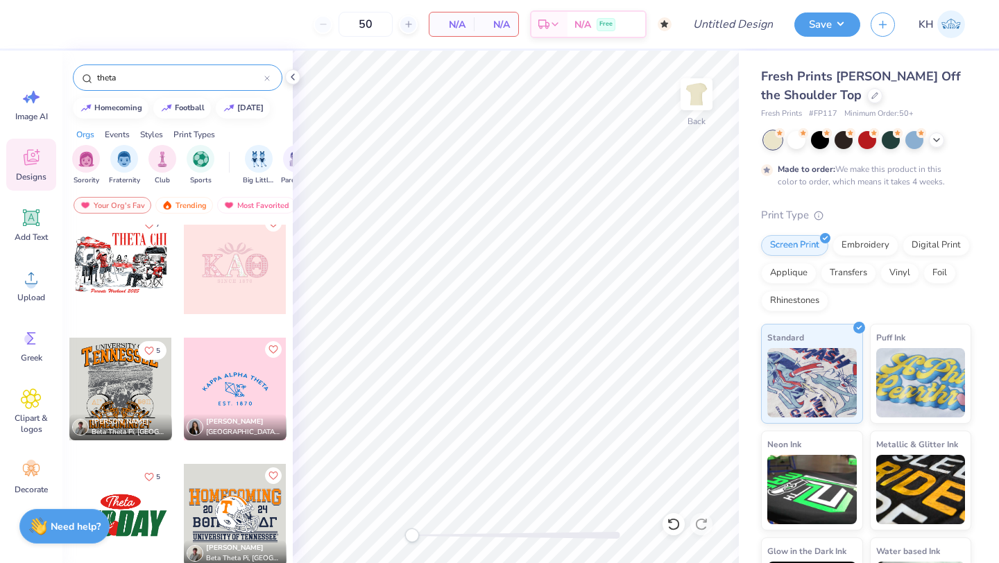
click at [222, 384] on div at bounding box center [235, 389] width 103 height 103
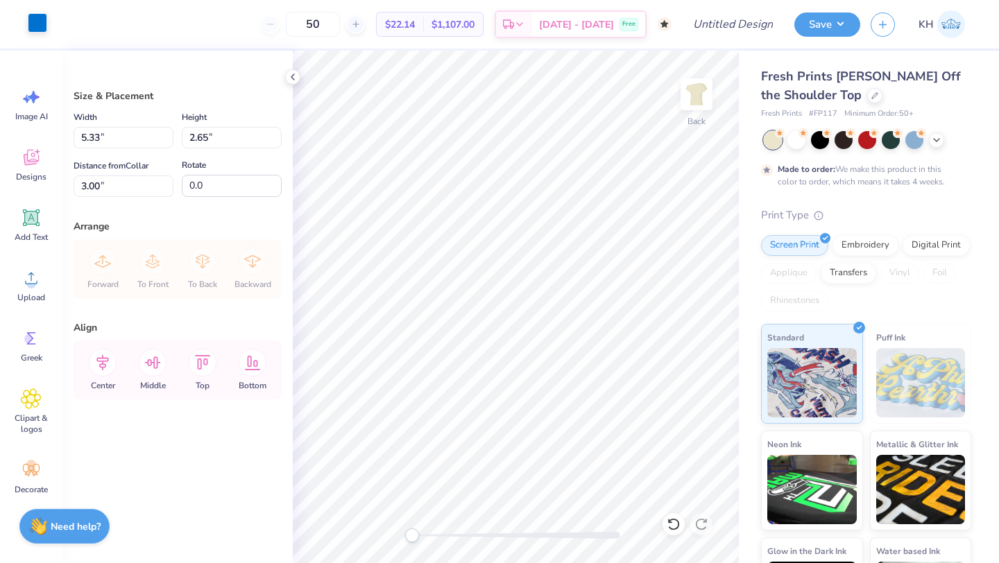
click at [38, 18] on div at bounding box center [37, 22] width 19 height 19
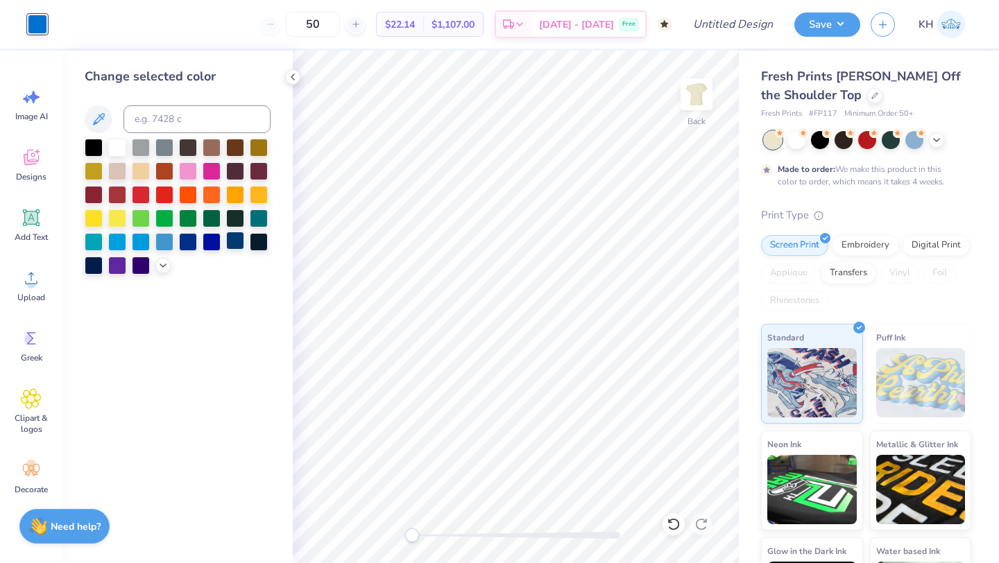
click at [236, 242] on div at bounding box center [235, 241] width 18 height 18
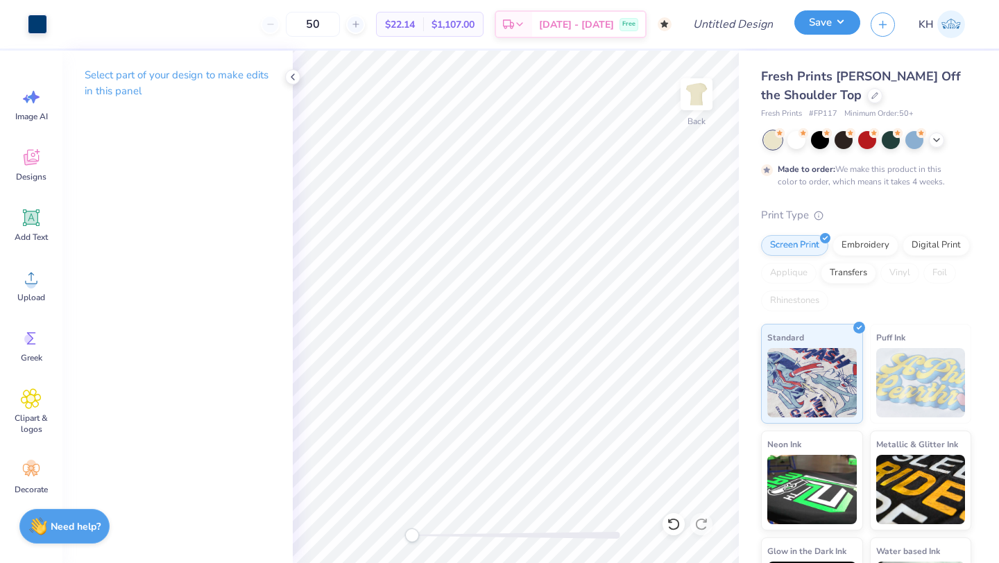
click at [807, 28] on button "Save" at bounding box center [828, 22] width 66 height 24
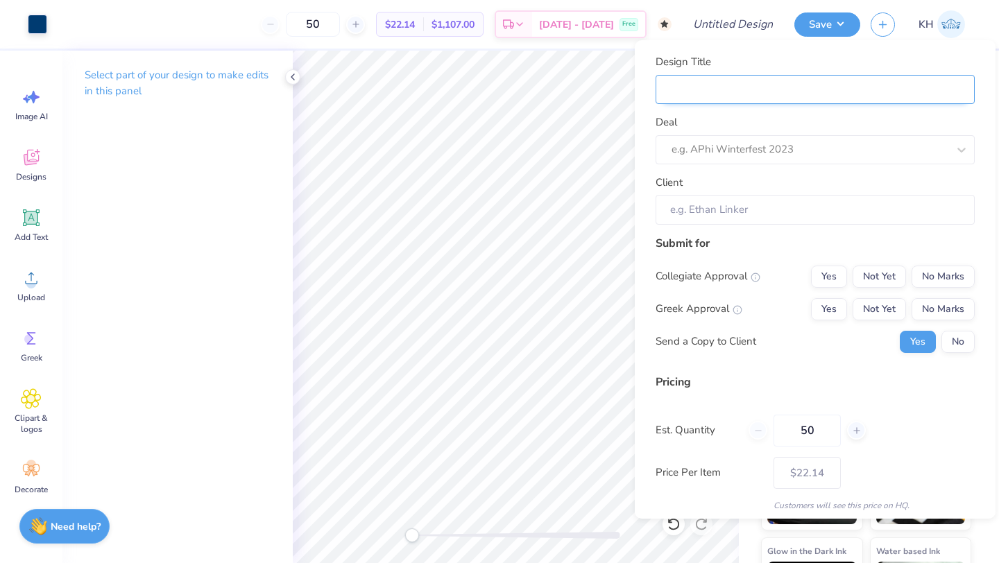
click at [717, 90] on input "Design Title" at bounding box center [815, 90] width 319 height 30
type input "T"
type input "Th"
type input "The"
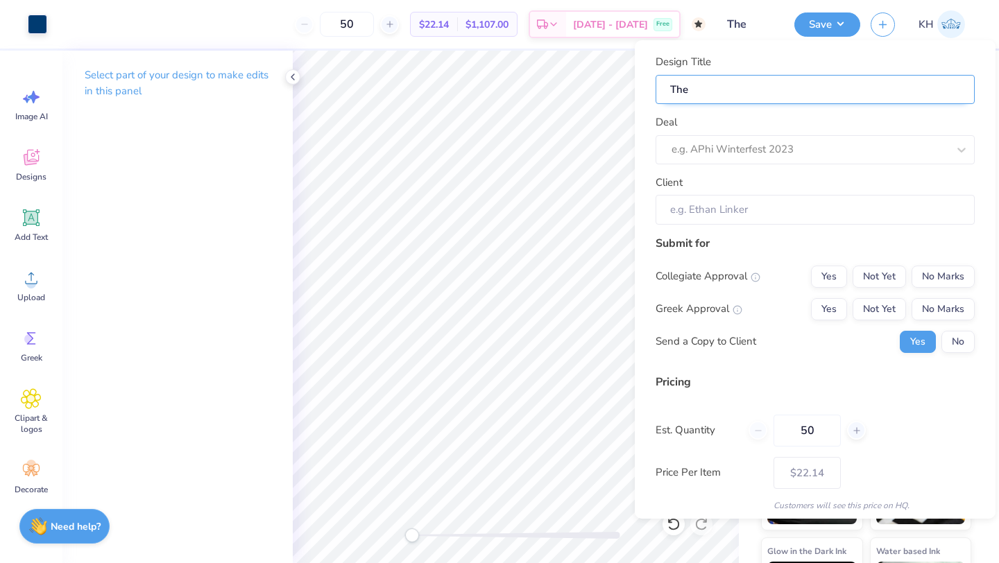
type input "Thet"
type input "Theta"
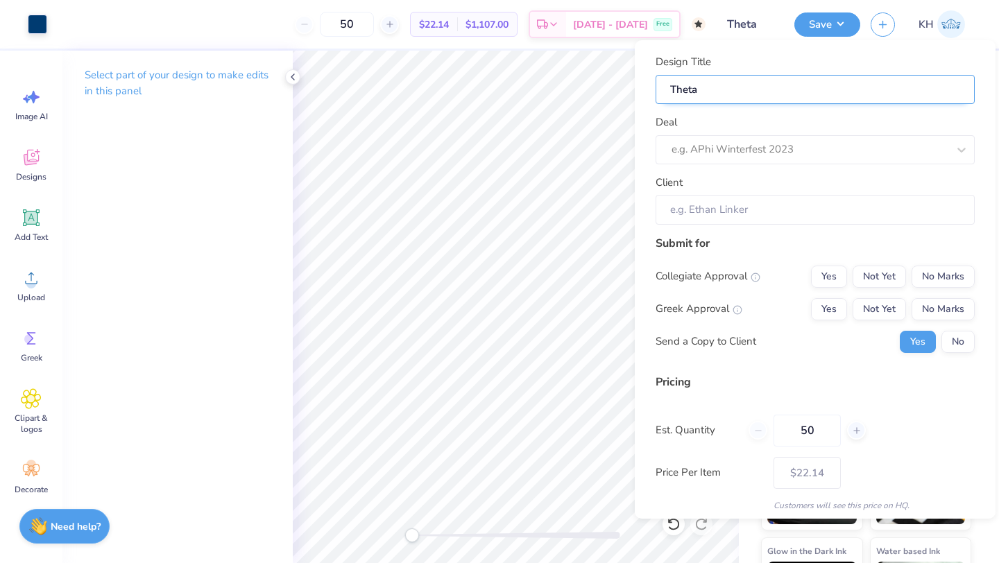
type input "Theta g"
type input "Theta ge"
type input "Theta gen"
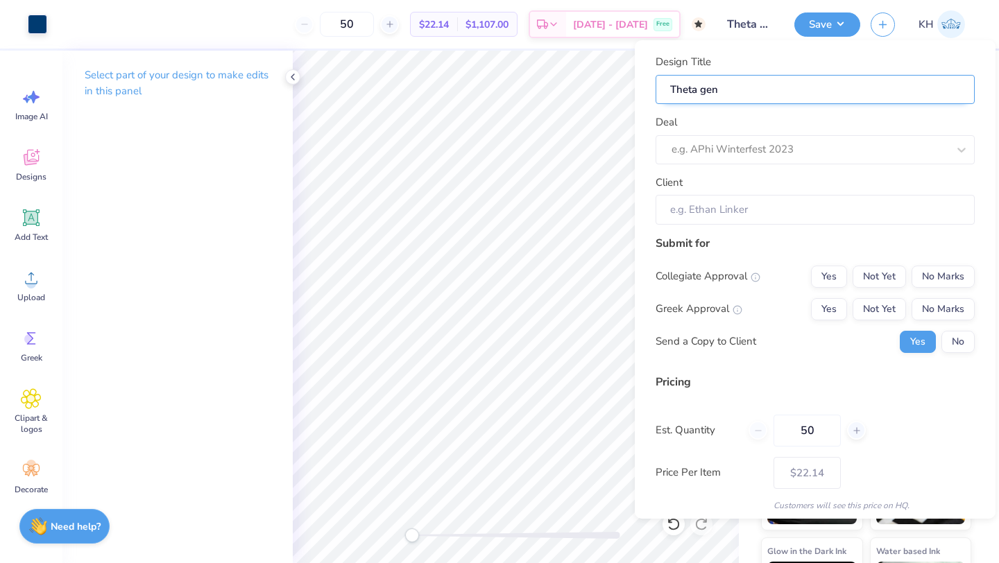
type input "Theta gene"
type input "Theta gener"
type input "Theta genera"
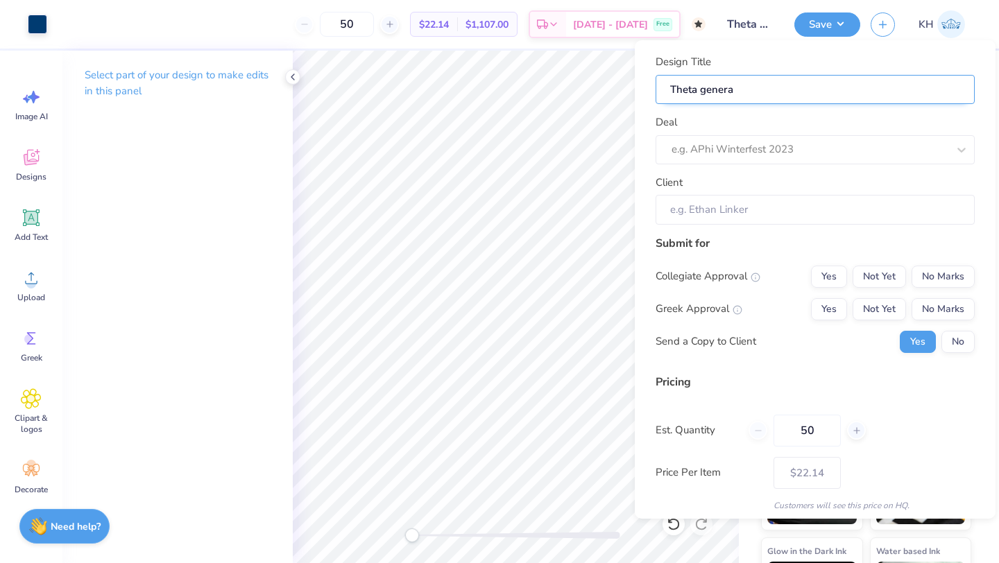
type input "Theta general"
type input "Theta general s"
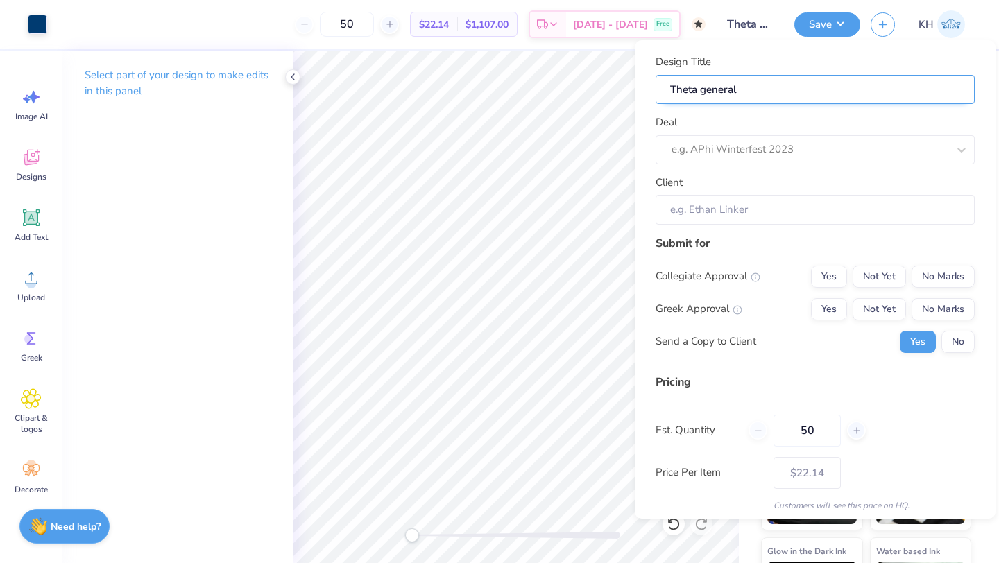
type input "Theta general s"
type input "Theta general se"
type input "Theta general set"
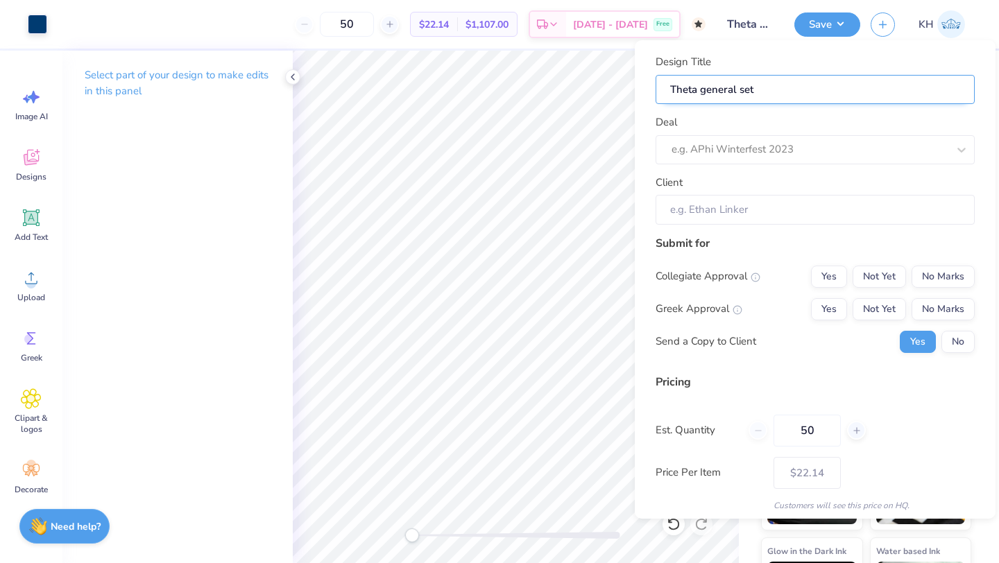
type input "Theta general set"
type input "Theta general set 1"
click at [749, 142] on div at bounding box center [810, 149] width 276 height 19
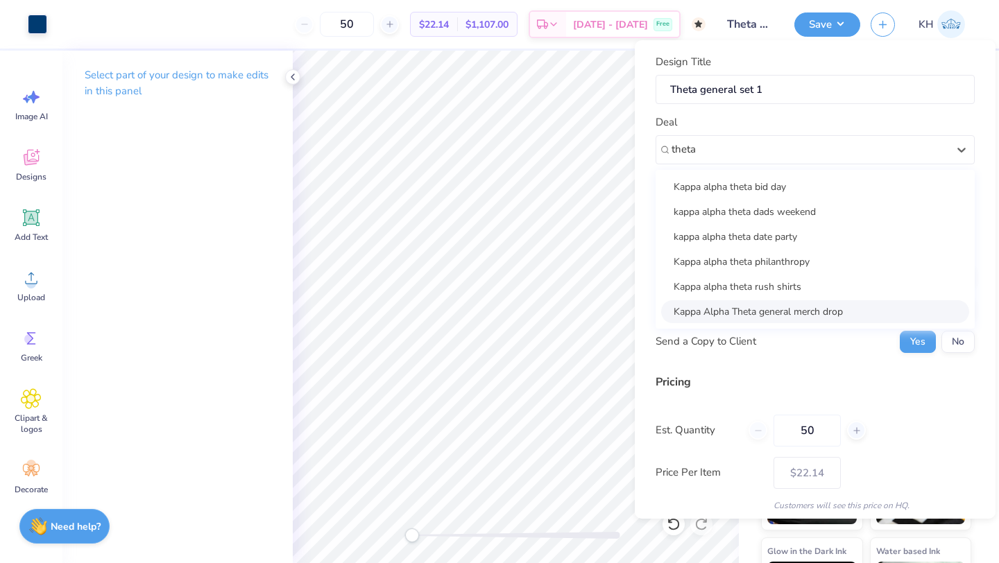
click at [765, 309] on div "Kappa Alpha Theta general merch drop" at bounding box center [815, 311] width 308 height 23
type input "theta"
type input "Zaphera Fidelis"
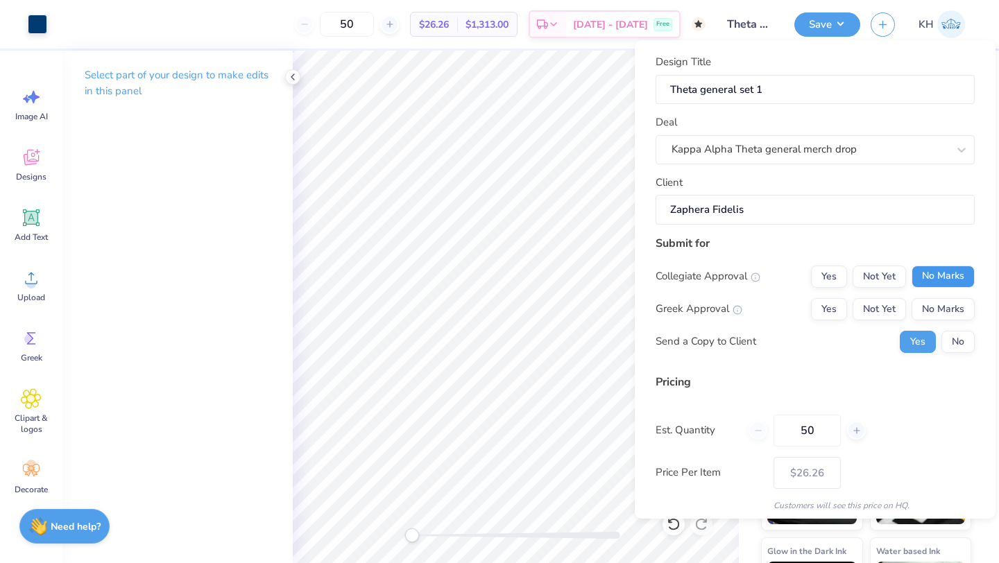
click at [929, 278] on button "No Marks" at bounding box center [943, 277] width 63 height 22
click at [833, 305] on button "Yes" at bounding box center [829, 309] width 36 height 22
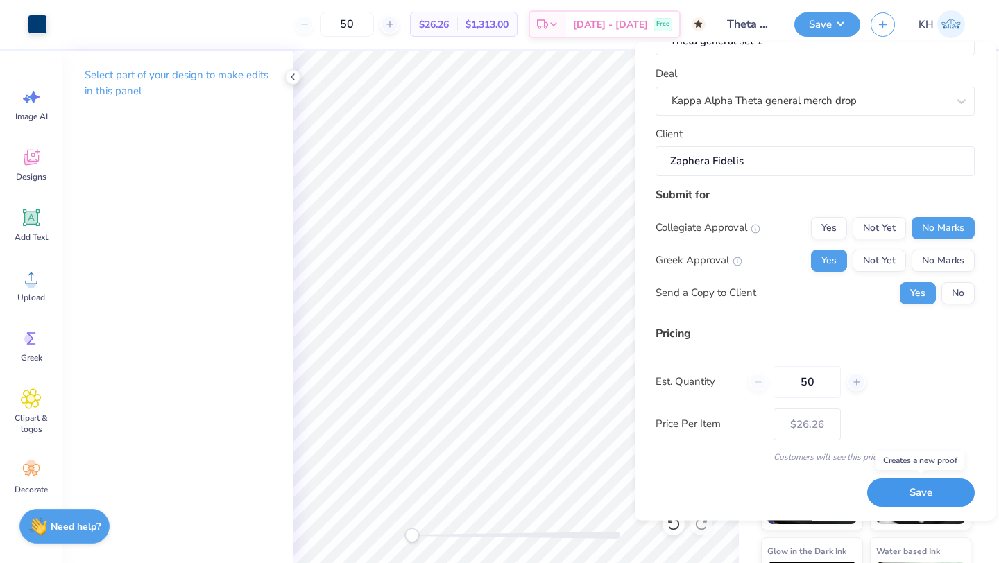
click at [919, 487] on button "Save" at bounding box center [921, 494] width 108 height 28
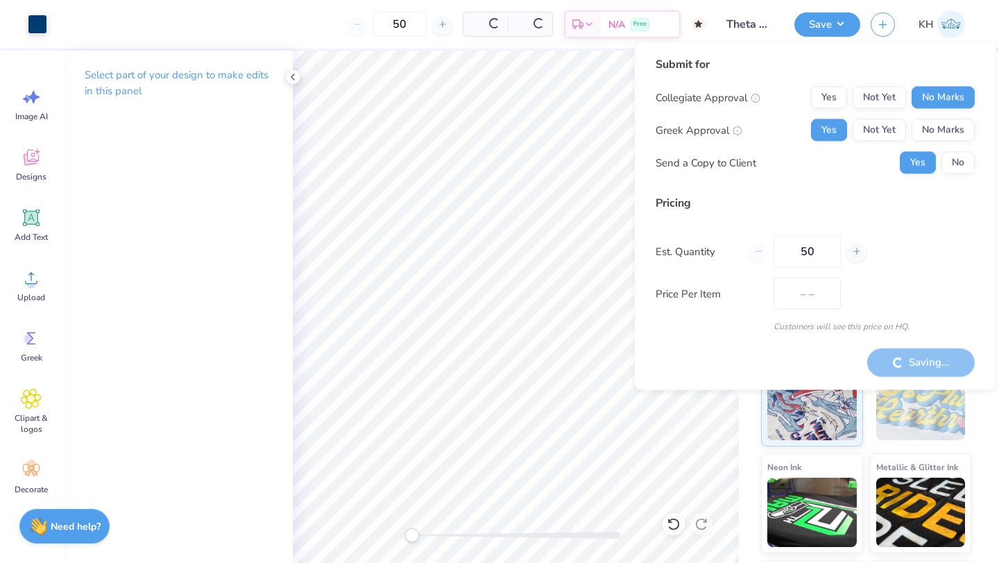
type input "$22.14"
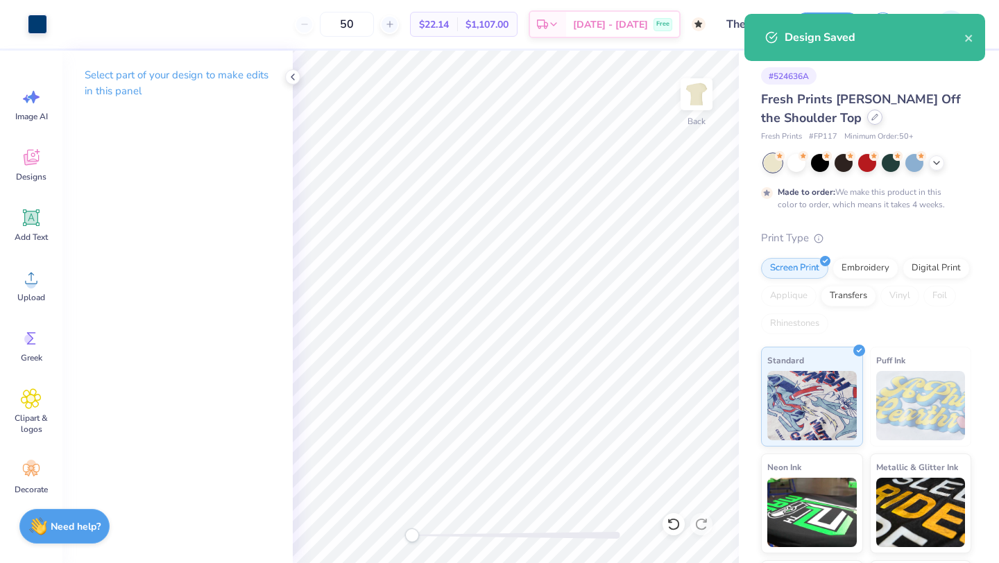
click at [867, 118] on div at bounding box center [874, 117] width 15 height 15
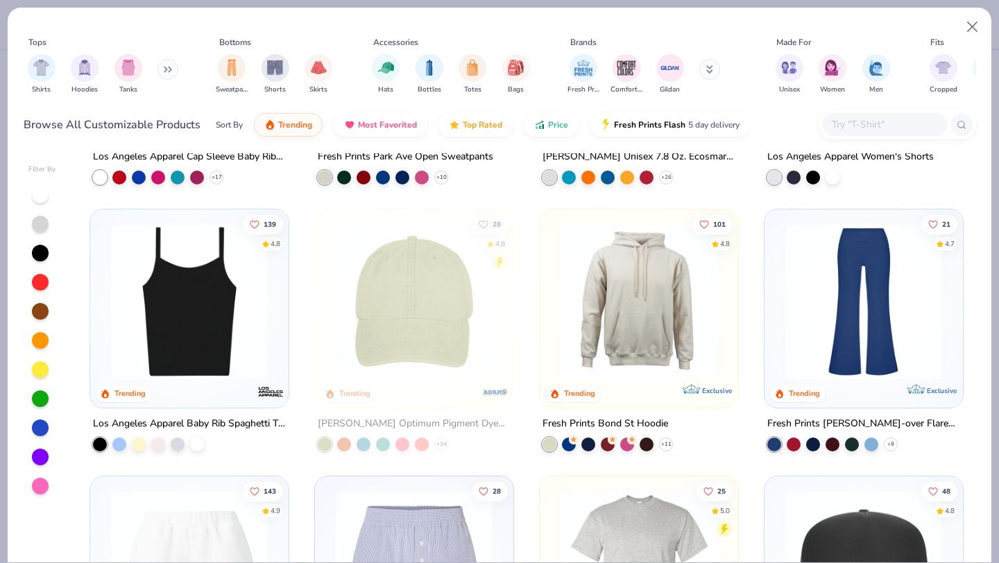
scroll to position [2101, 0]
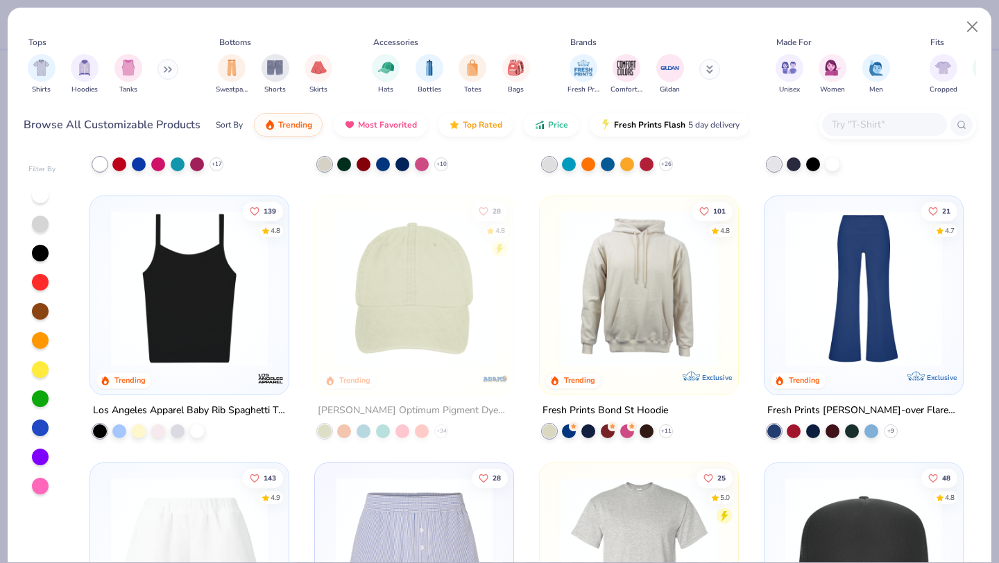
click at [900, 285] on img at bounding box center [864, 288] width 171 height 157
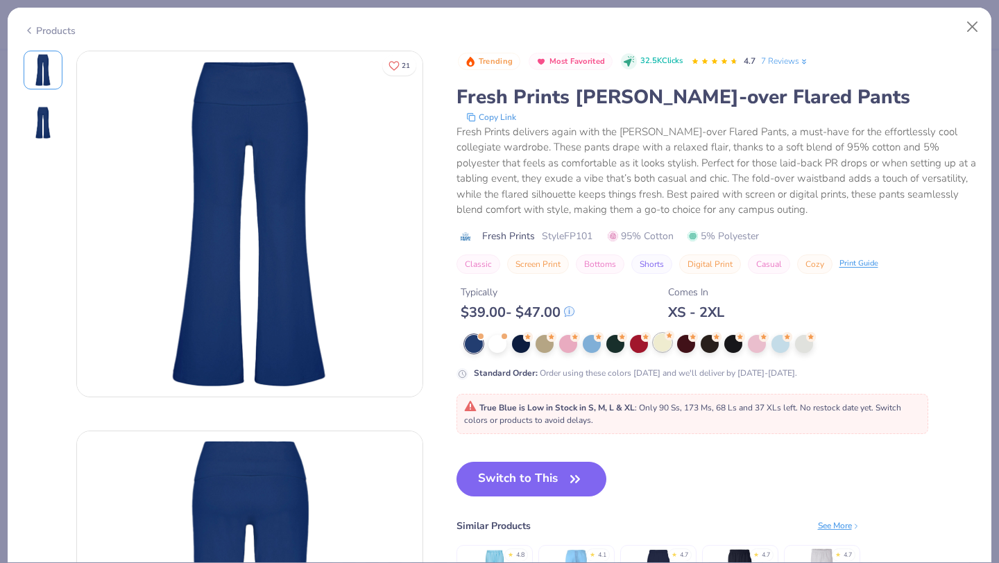
click at [666, 346] on div at bounding box center [663, 343] width 18 height 18
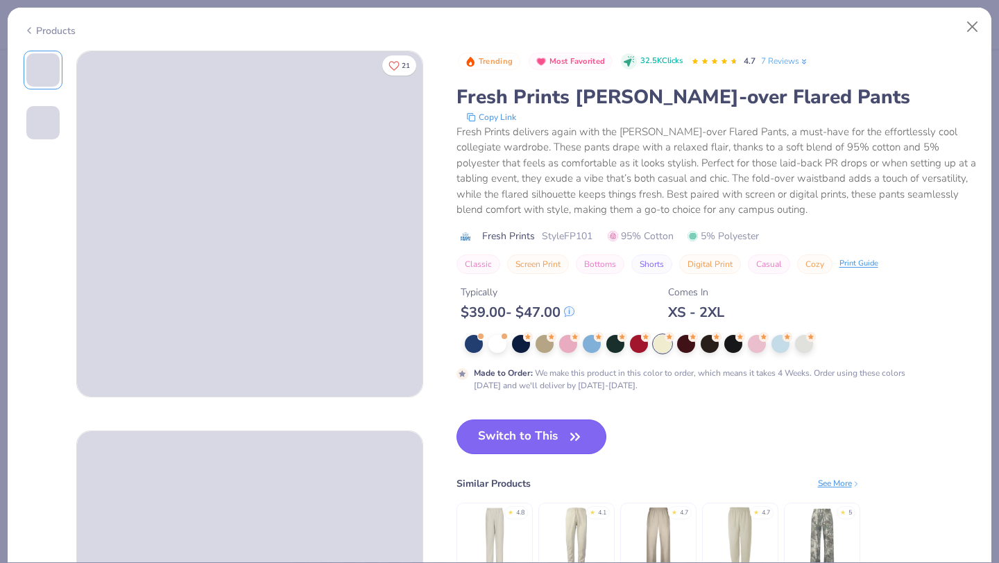
click at [568, 444] on icon "button" at bounding box center [575, 436] width 19 height 19
click at [527, 431] on button "Switch to This" at bounding box center [532, 437] width 151 height 35
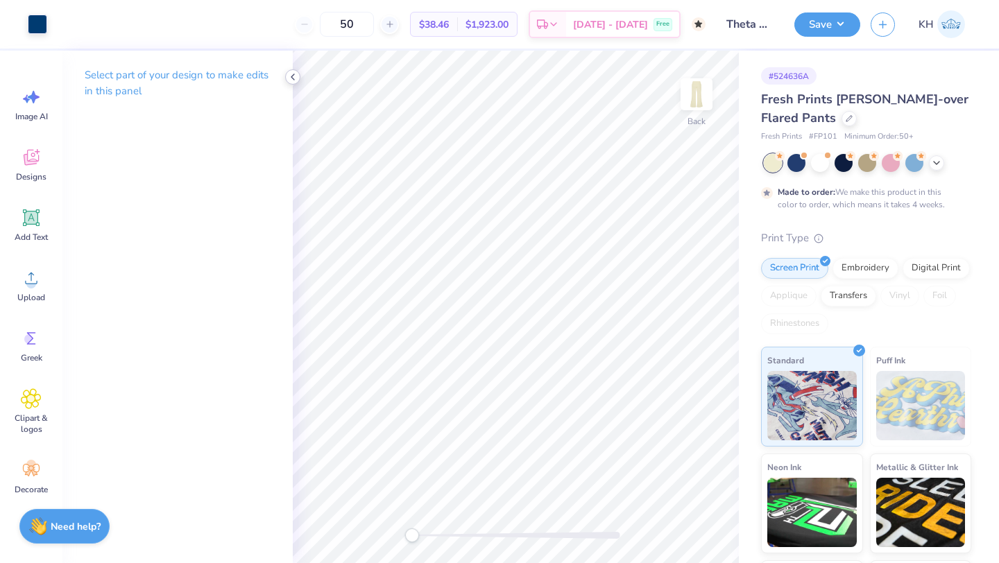
click at [293, 79] on icon at bounding box center [292, 76] width 11 height 11
click at [293, 74] on icon at bounding box center [292, 76] width 11 height 11
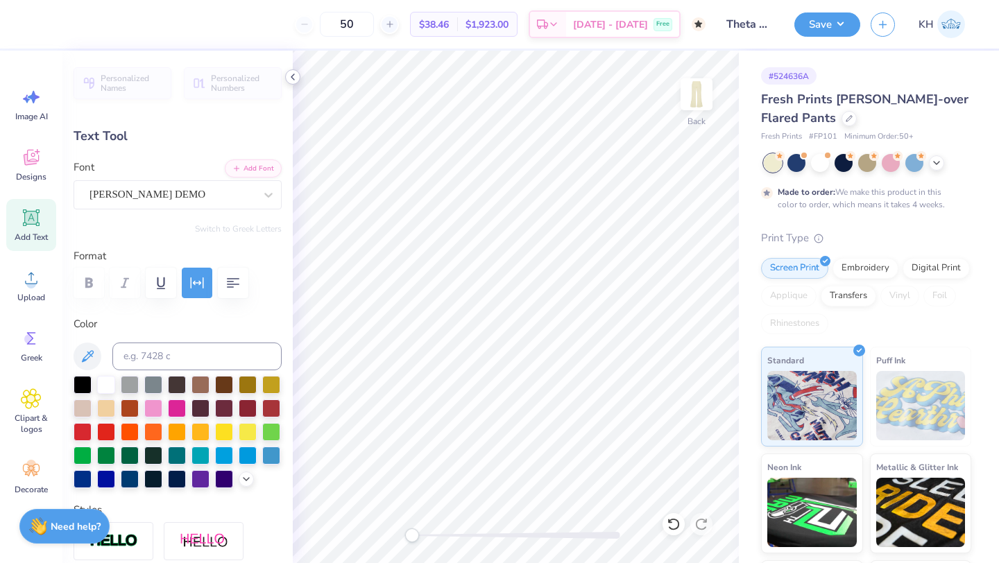
type input "1.64"
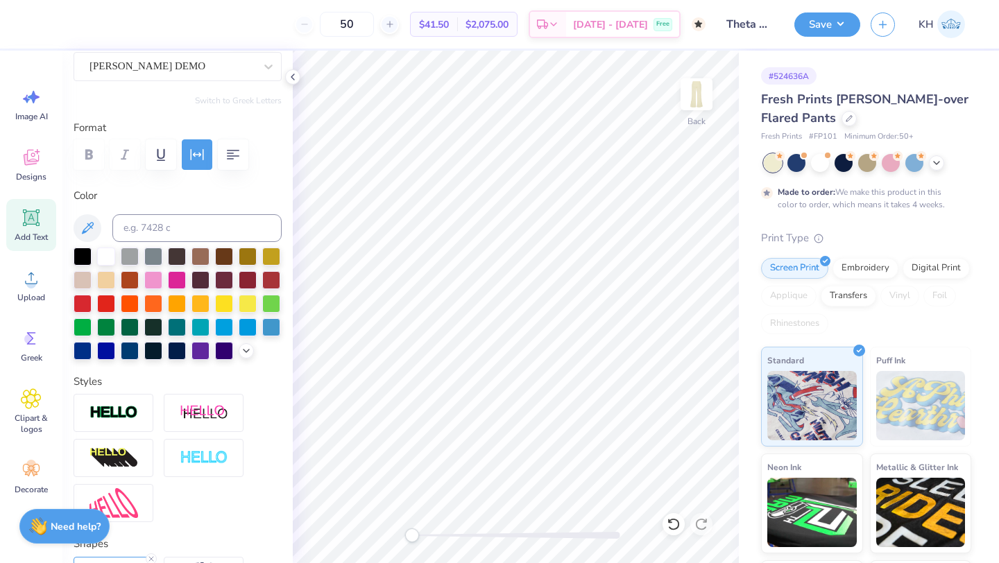
scroll to position [582, 0]
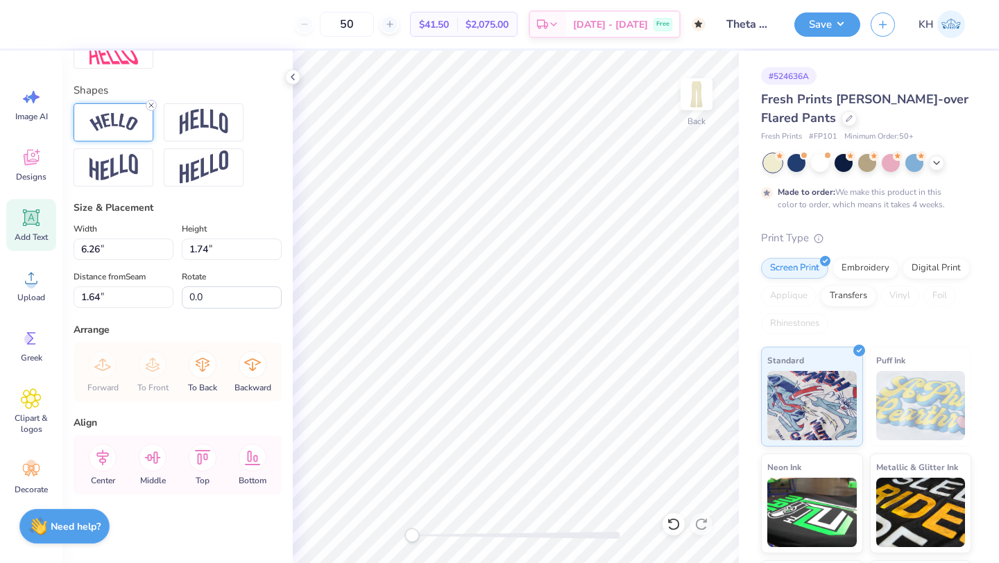
click at [153, 101] on icon at bounding box center [151, 105] width 8 height 8
type input "3.20"
type input "0.37"
type input "9.56"
type input "5.76"
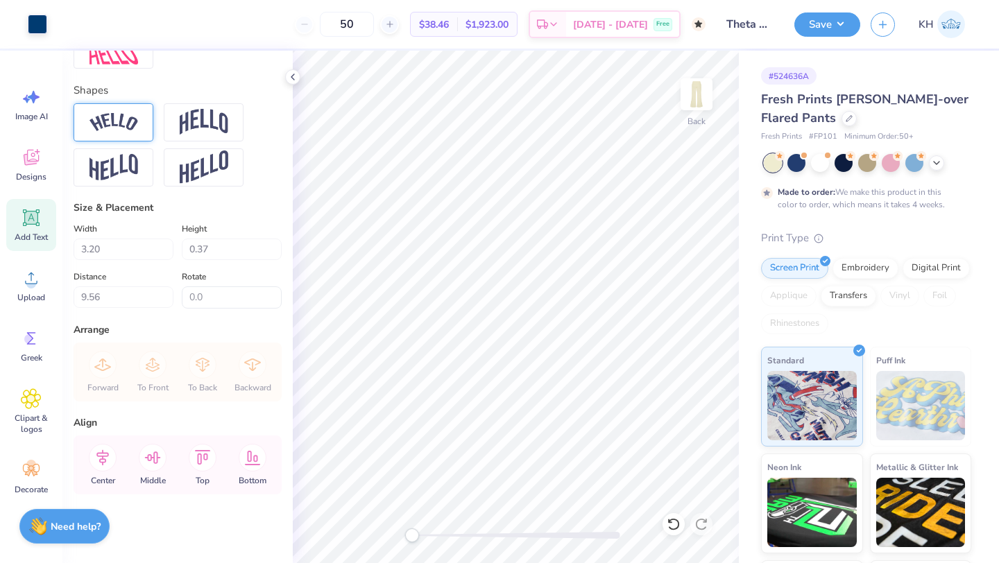
type input "1.24"
click at [844, 17] on button "Save" at bounding box center [828, 22] width 66 height 24
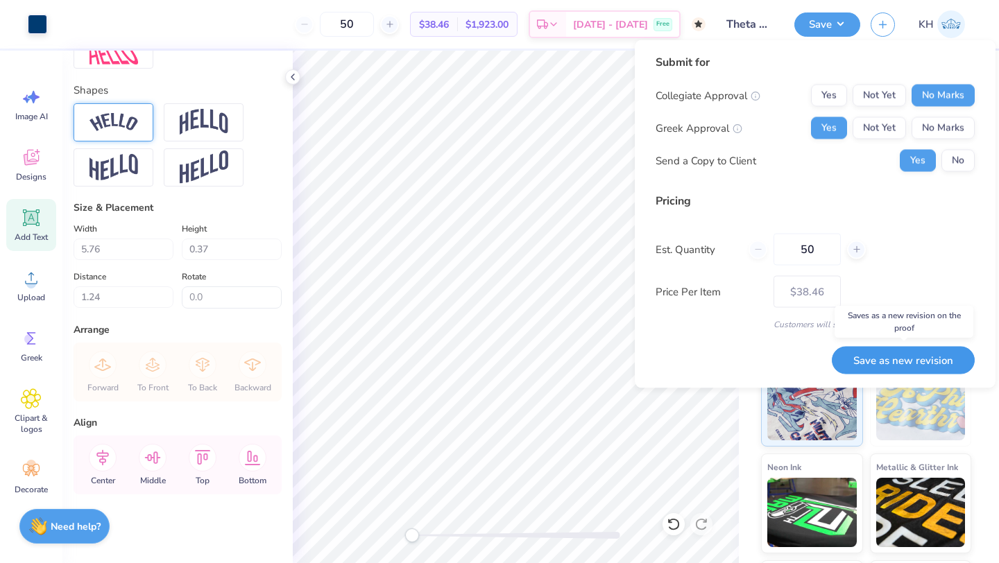
click at [897, 358] on button "Save as new revision" at bounding box center [903, 360] width 143 height 28
type input "– –"
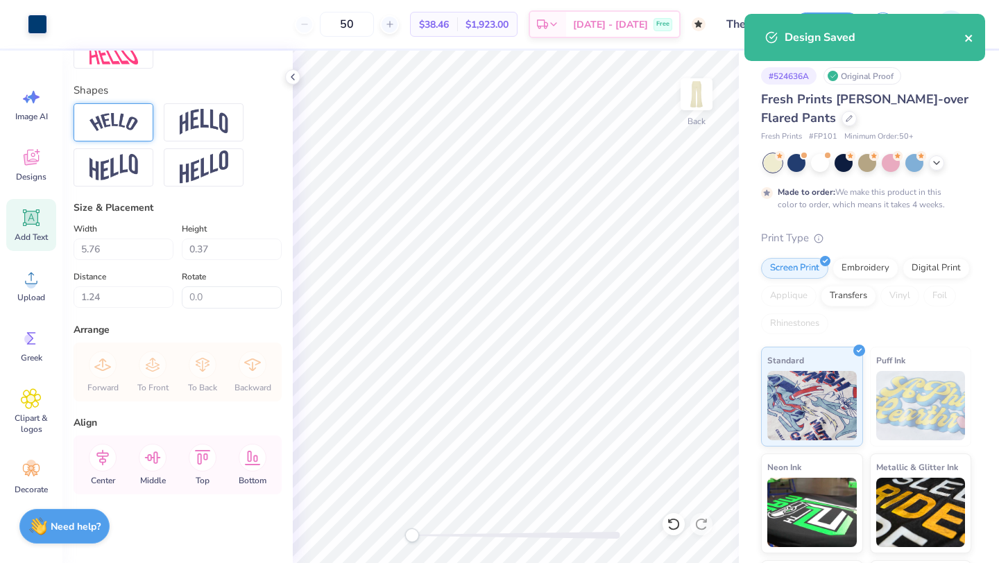
click at [967, 39] on icon "close" at bounding box center [968, 38] width 7 height 7
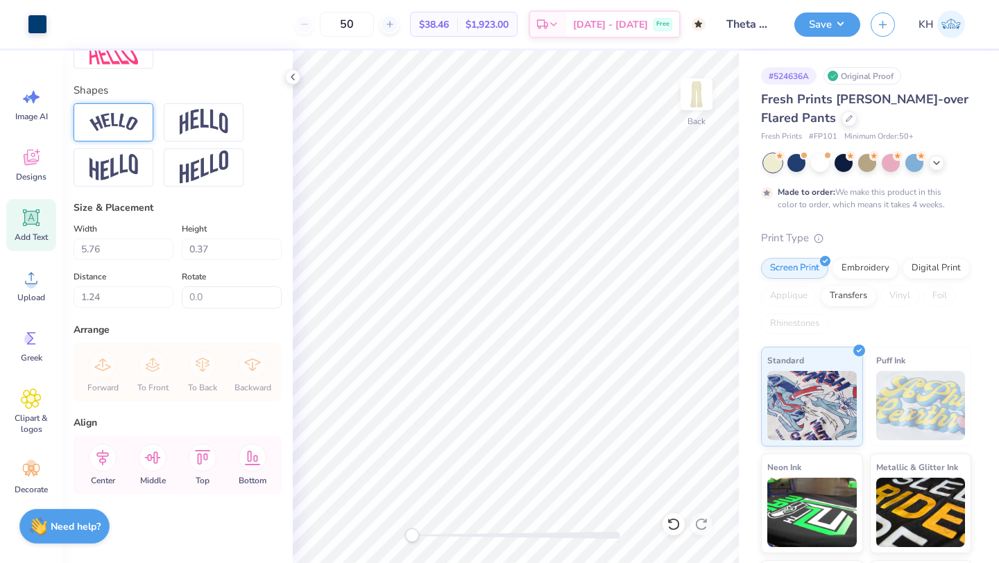
click at [949, 17] on div "Design Saved" at bounding box center [865, 14] width 246 height 6
click at [948, 28] on img at bounding box center [952, 24] width 28 height 28
